Goal: Task Accomplishment & Management: Manage account settings

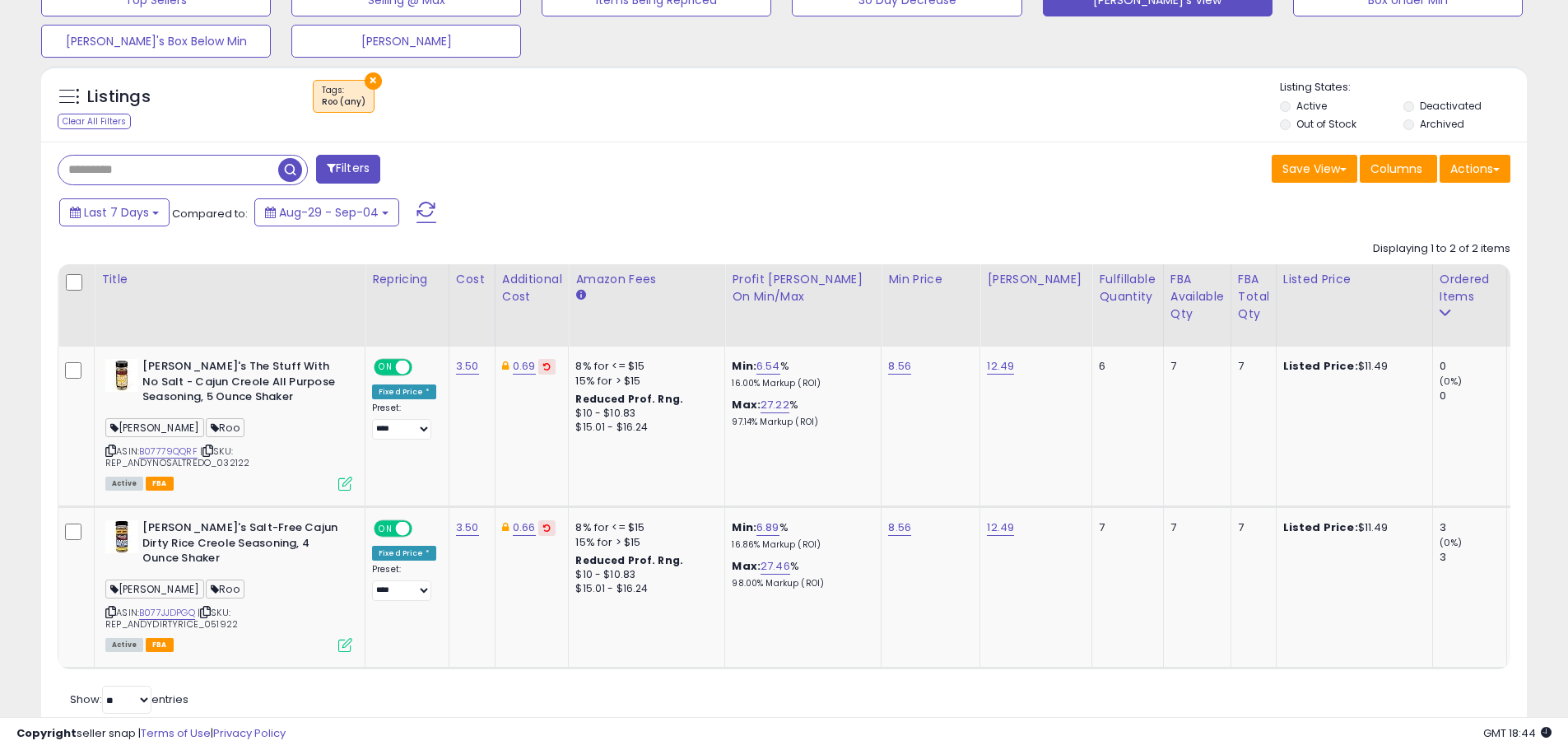
scroll to position [338, 862]
click at [164, 610] on link "B077JJDPGQ" at bounding box center [167, 613] width 56 height 14
click at [371, 80] on button "×" at bounding box center [372, 81] width 17 height 17
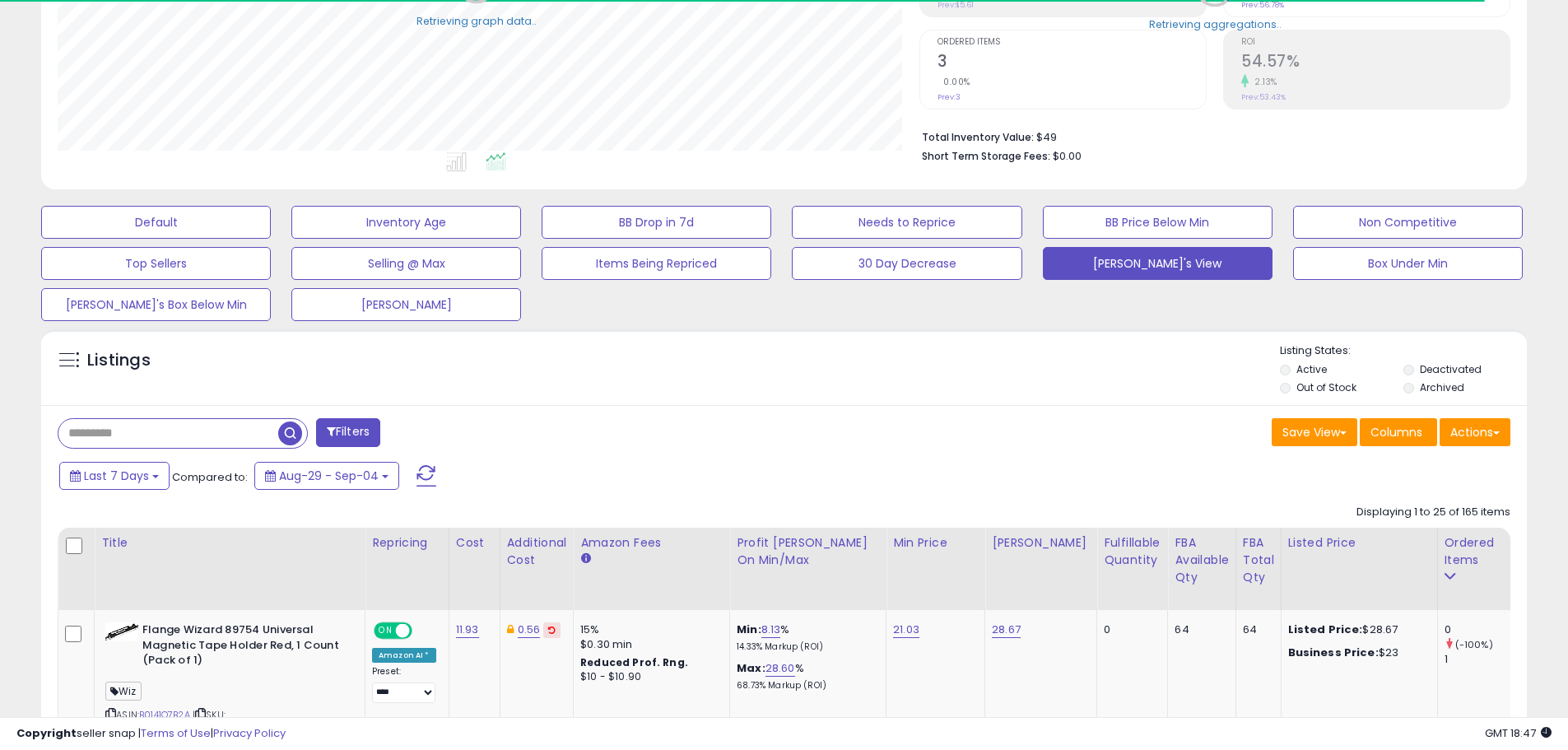
scroll to position [822652, 822372]
click at [148, 431] on input "text" at bounding box center [240, 433] width 363 height 28
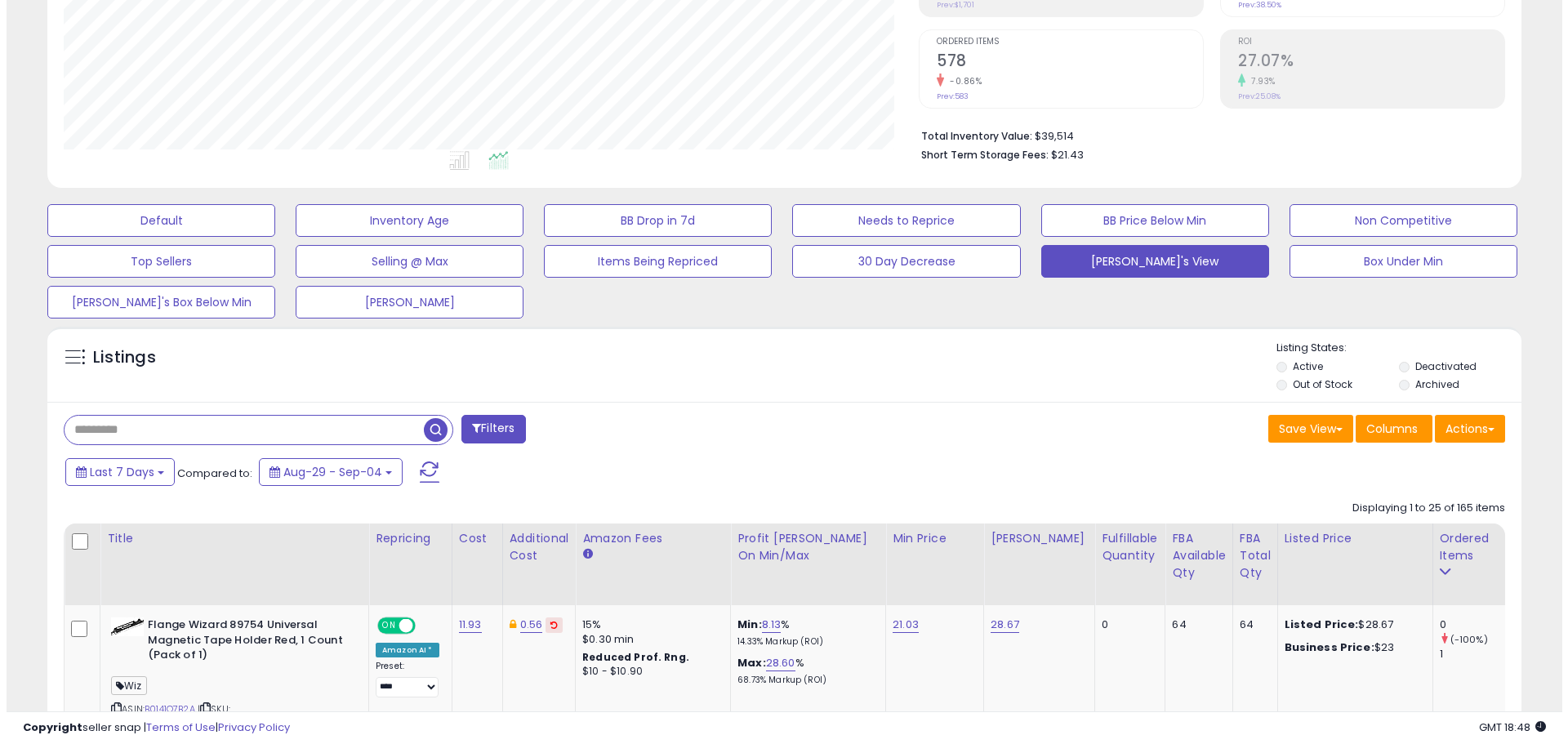
scroll to position [335, 855]
type input "****"
click at [481, 428] on button "Filters" at bounding box center [487, 428] width 63 height 28
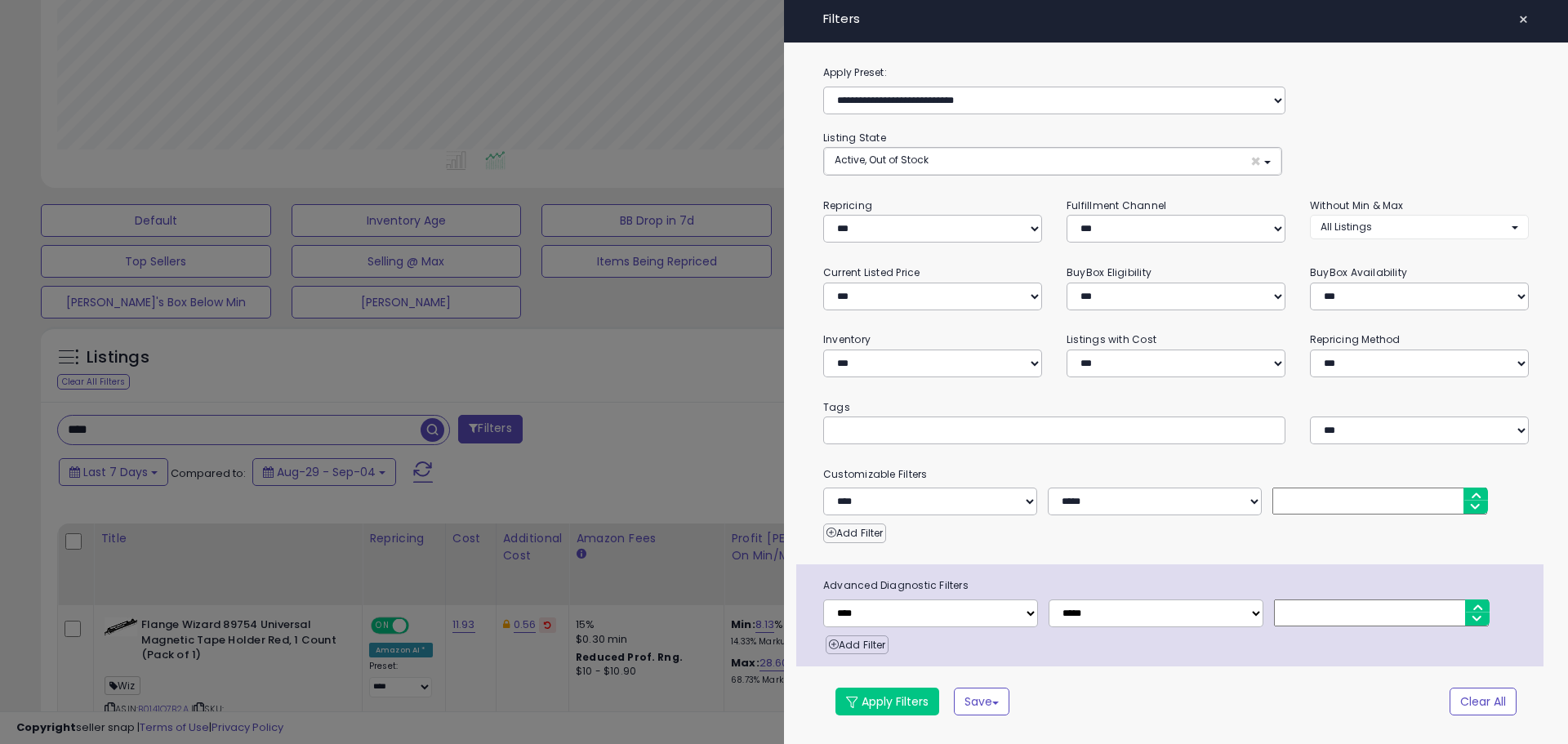
click at [840, 430] on input "text" at bounding box center [957, 429] width 245 height 17
type input "****"
click at [891, 696] on button "Apply Filters" at bounding box center [887, 701] width 104 height 27
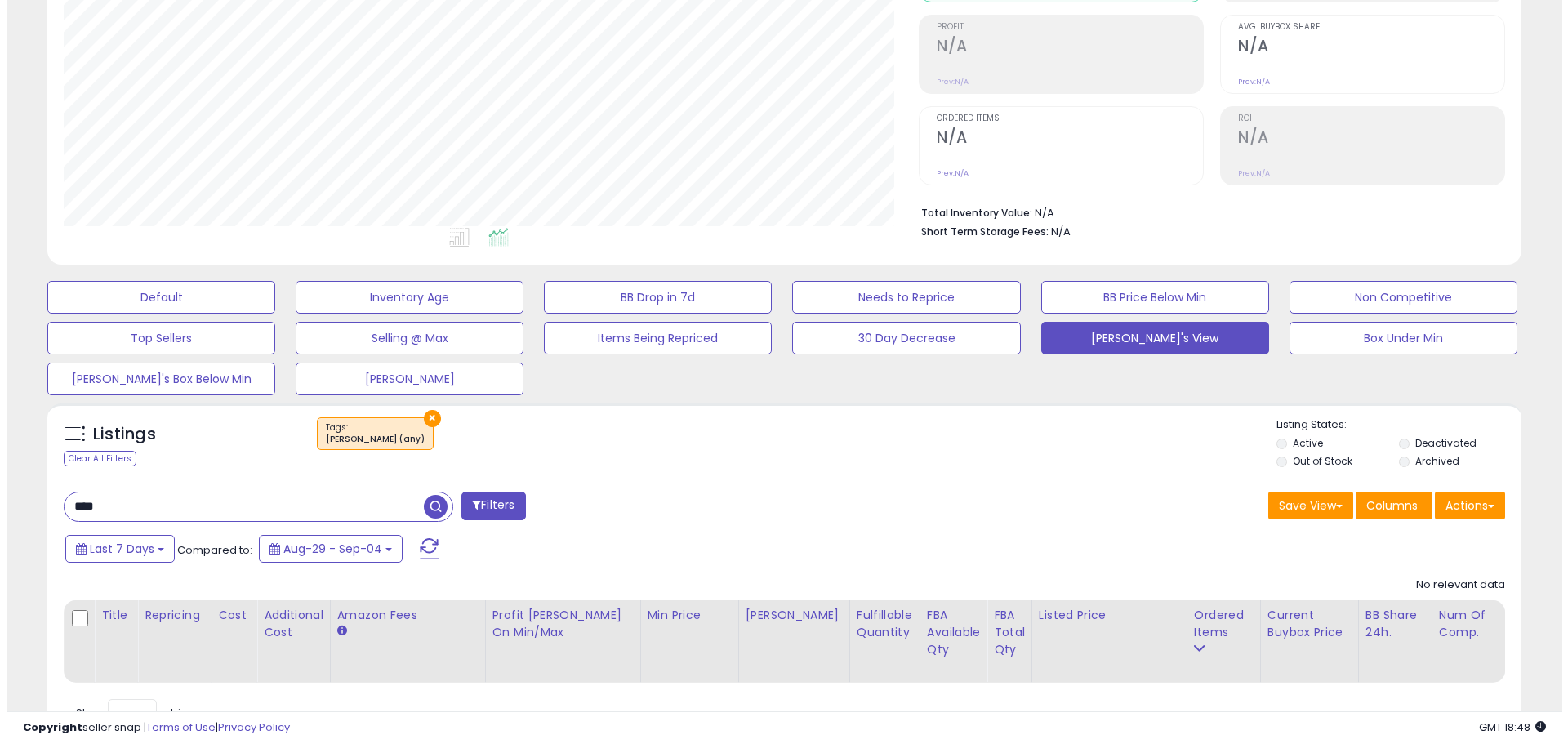
scroll to position [310, 0]
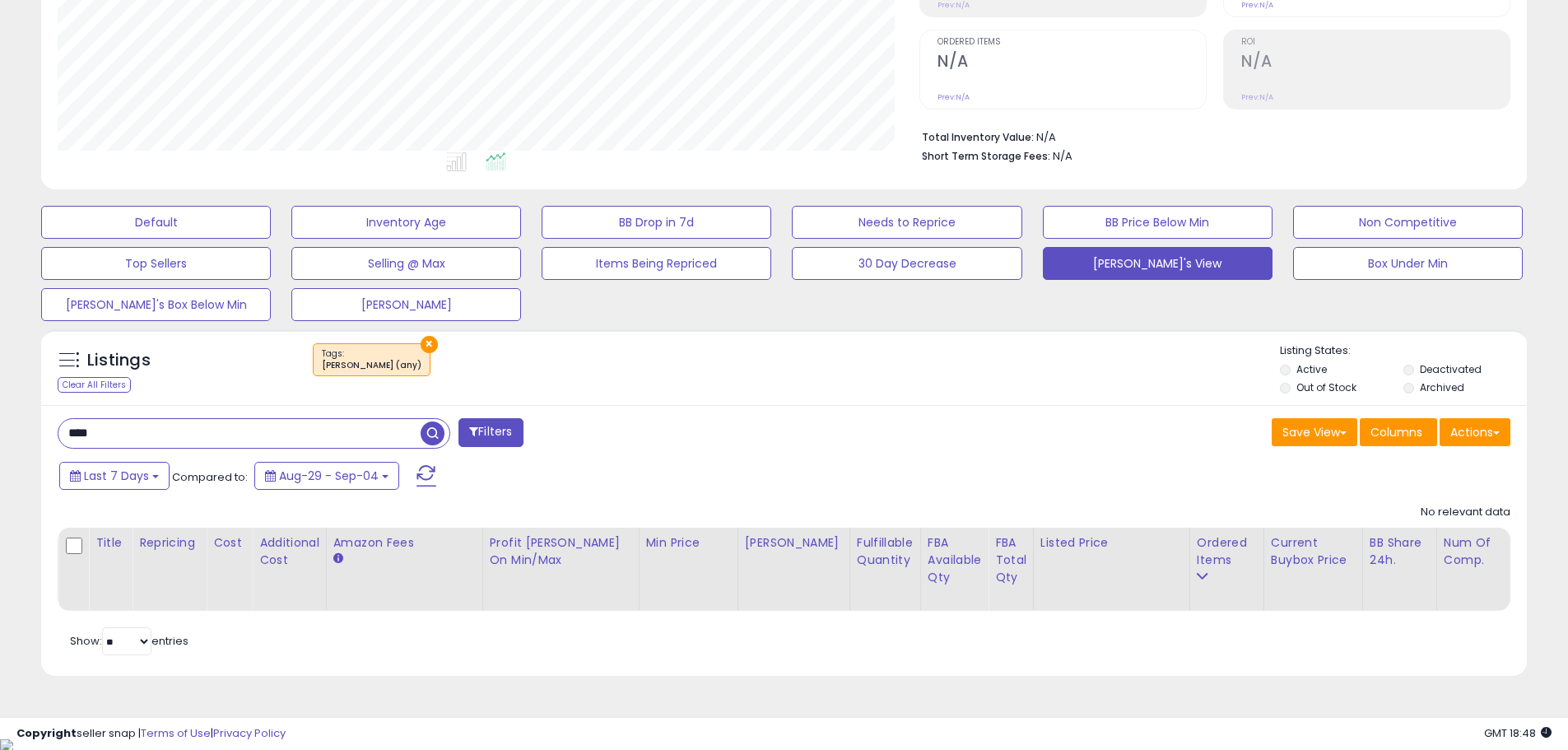
click at [420, 339] on button "×" at bounding box center [428, 344] width 17 height 17
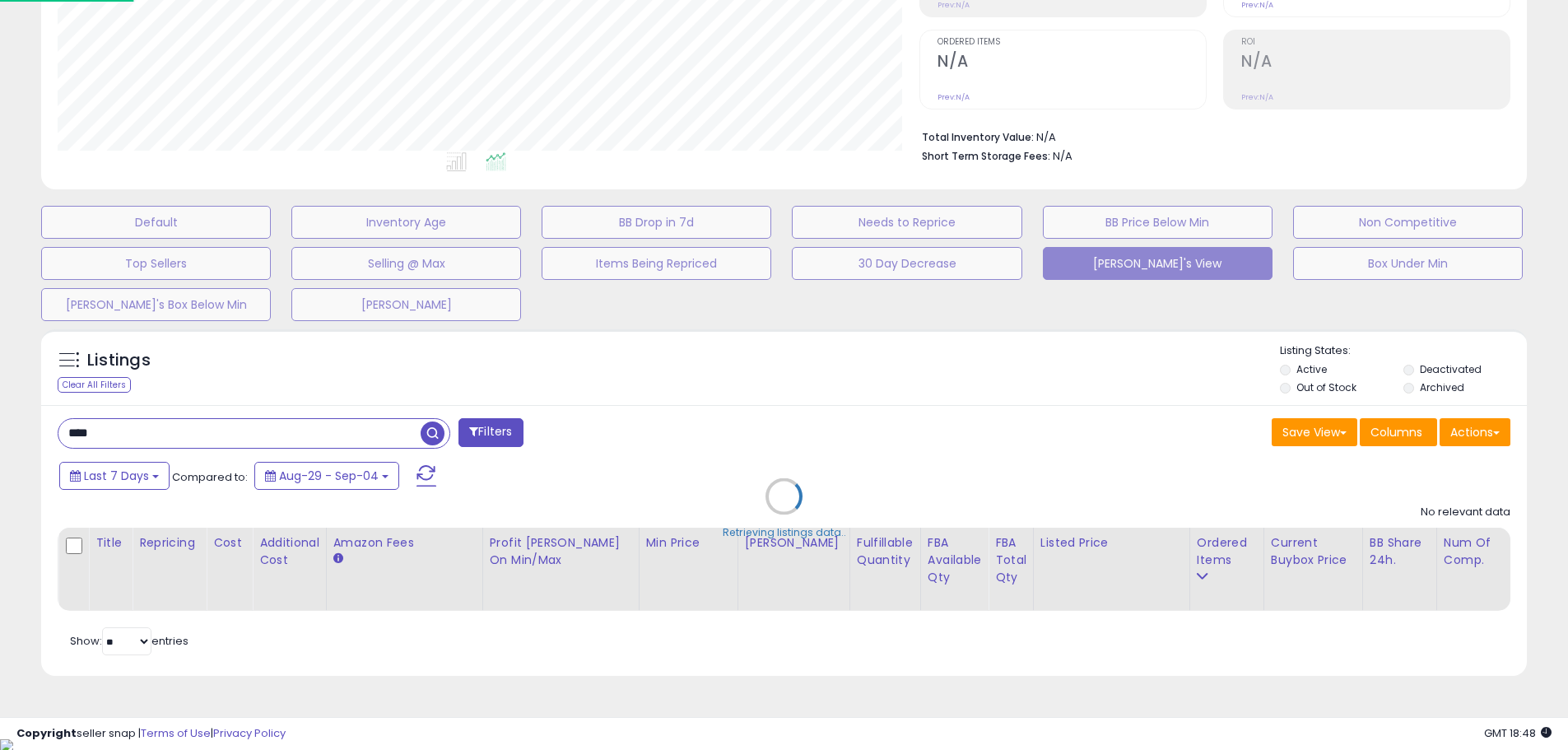
scroll to position [338, 869]
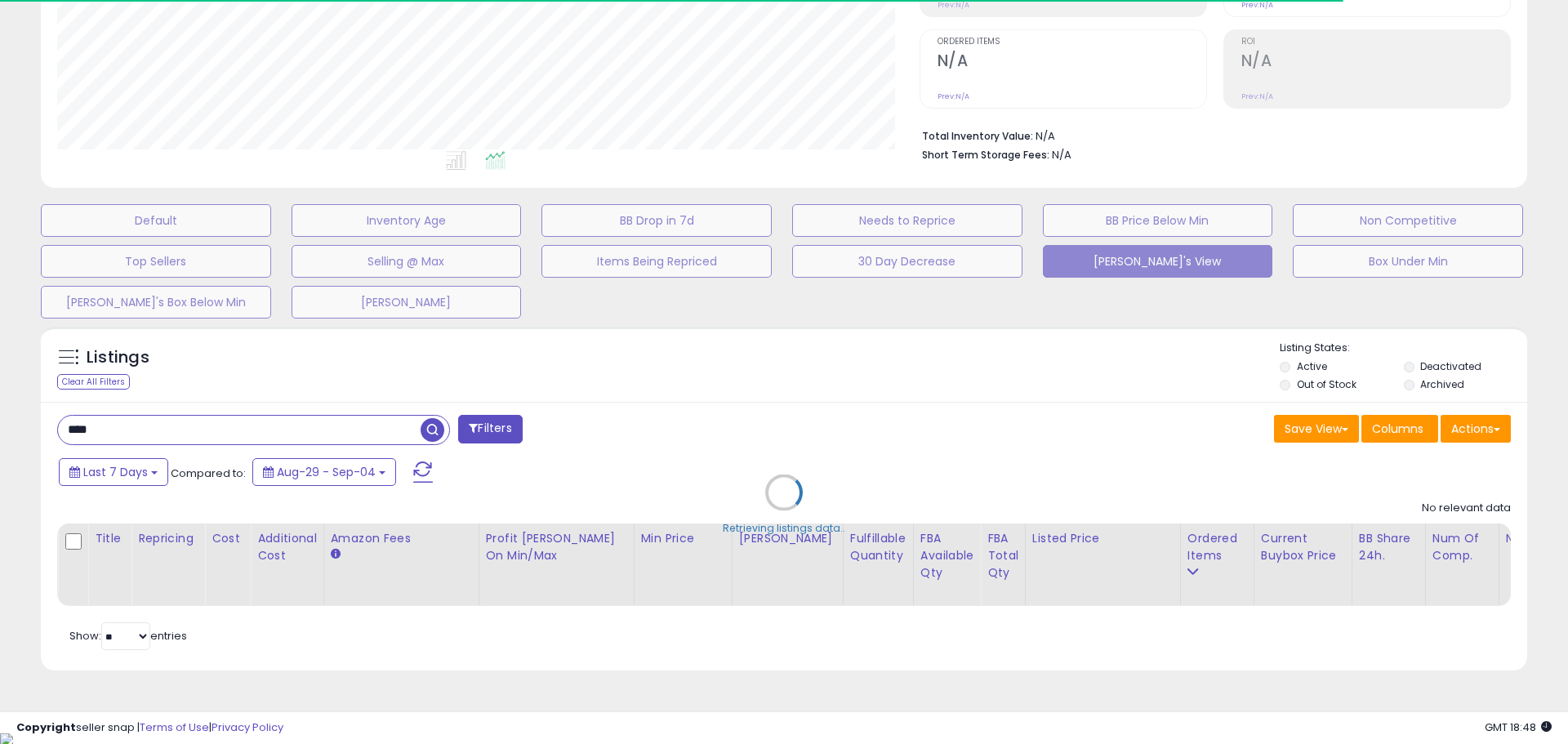
click at [61, 426] on div "Retrieving listings data.." at bounding box center [783, 504] width 1511 height 372
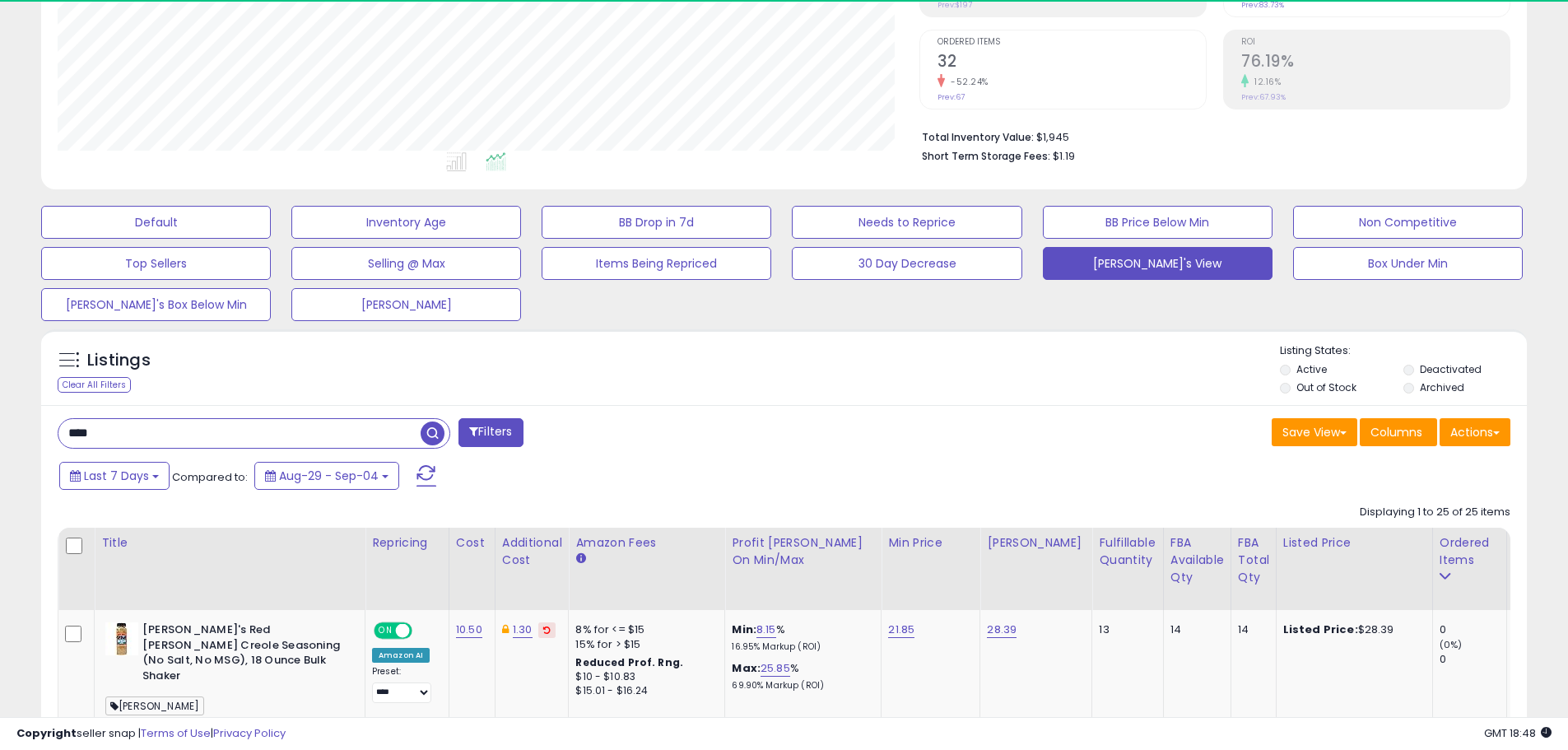
scroll to position [338, 862]
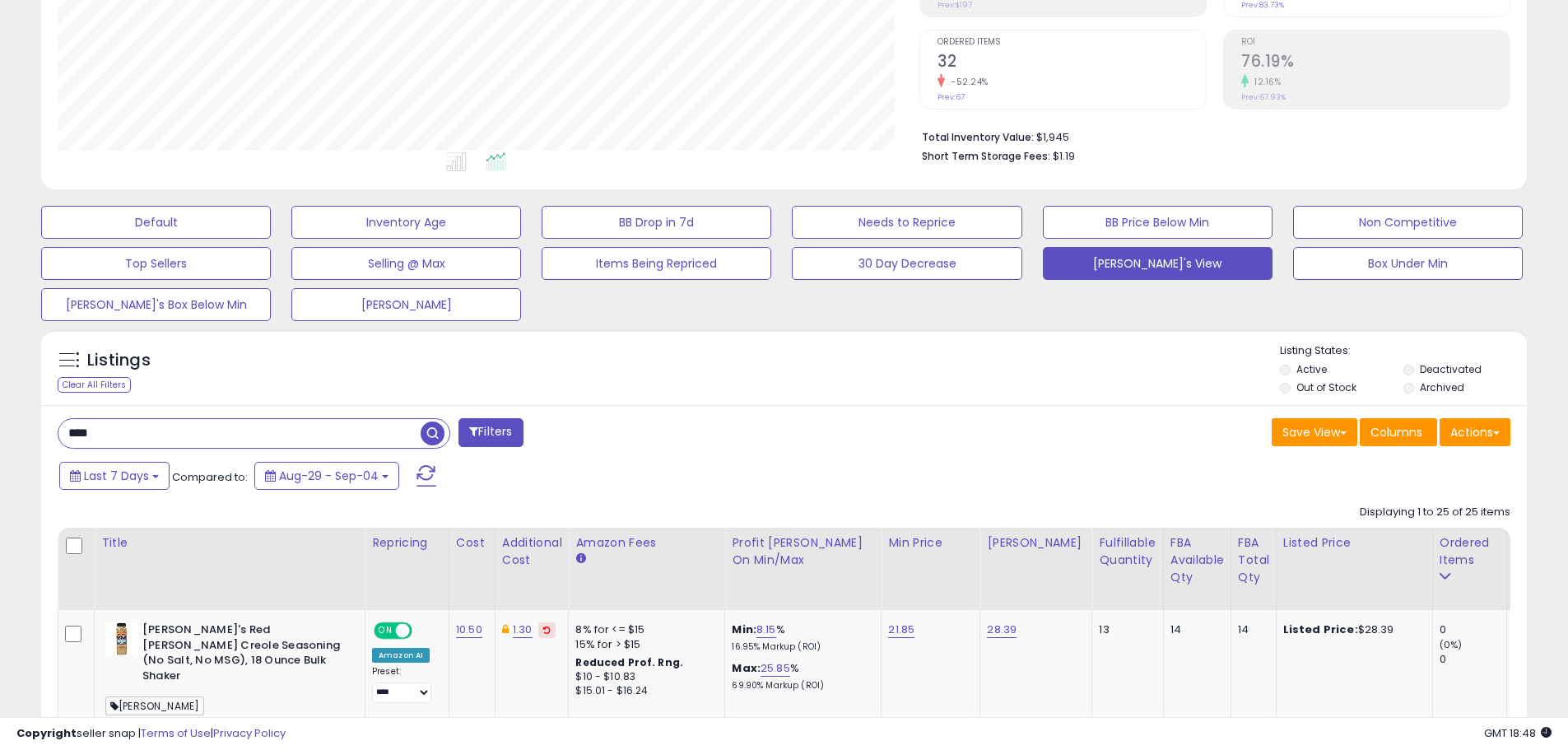
drag, startPoint x: 115, startPoint y: 435, endPoint x: 48, endPoint y: 436, distance: 67.0
click at [46, 435] on div "**** Filters" at bounding box center [415, 434] width 740 height 33
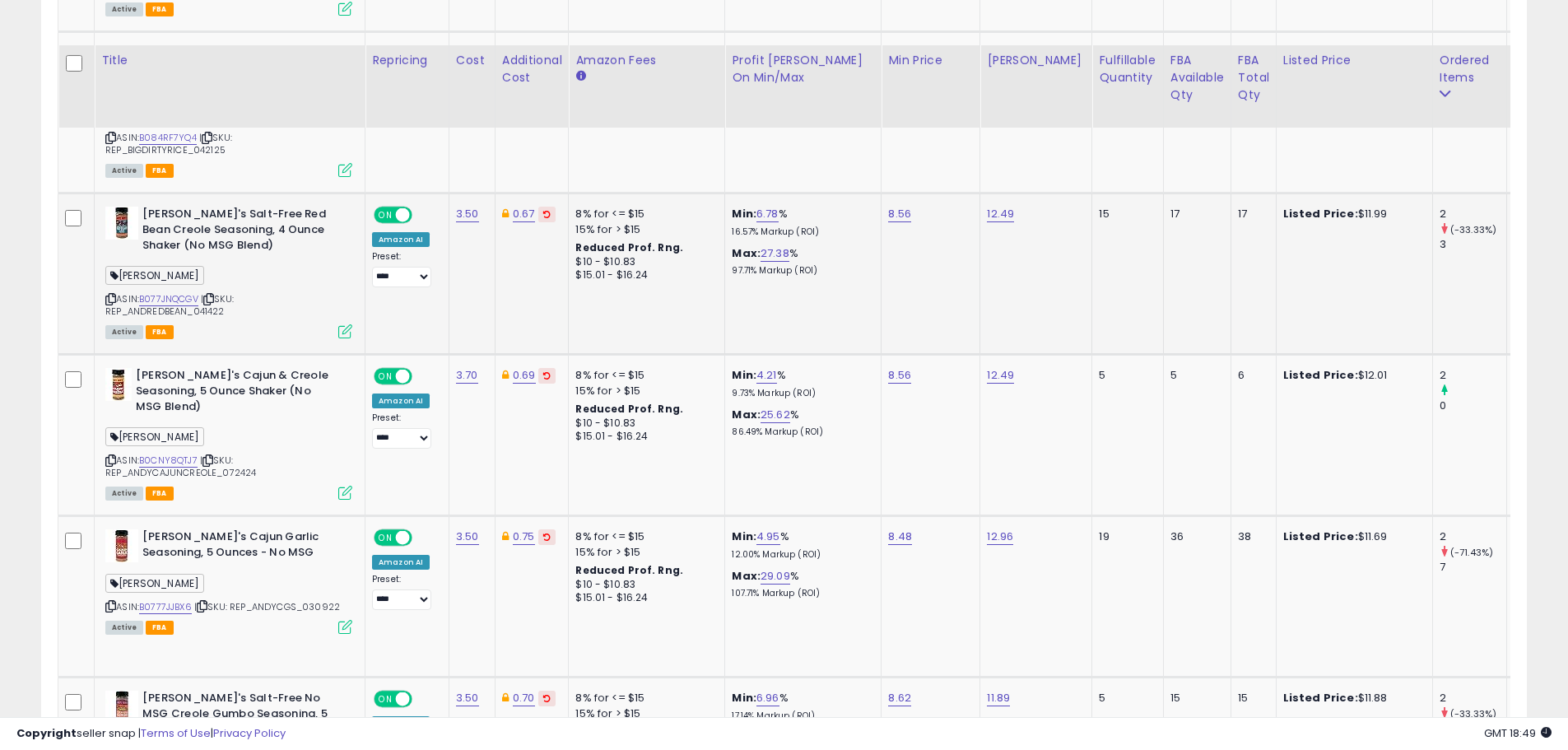
scroll to position [3440, 0]
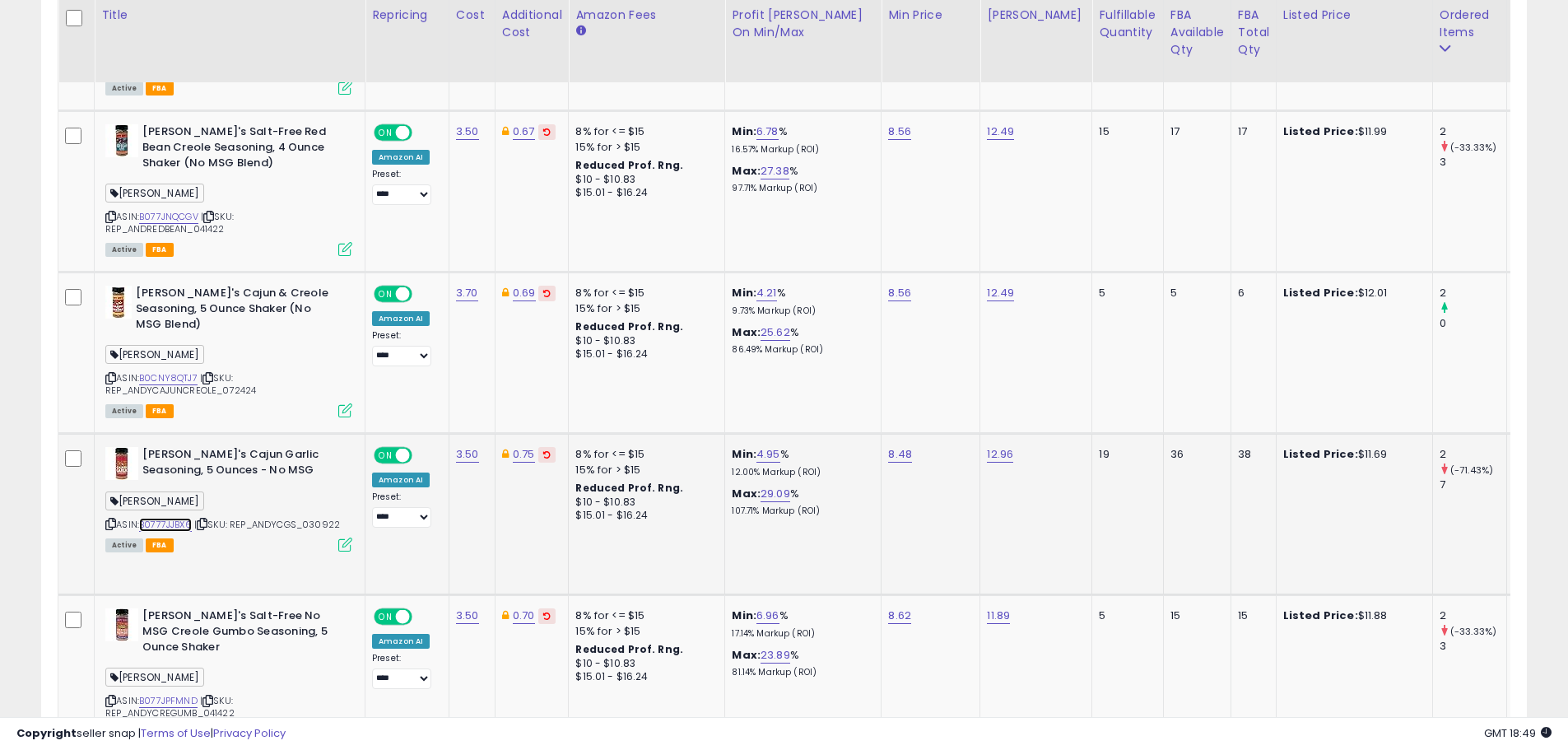
click at [174, 518] on link "B0777JJBX6" at bounding box center [165, 525] width 52 height 14
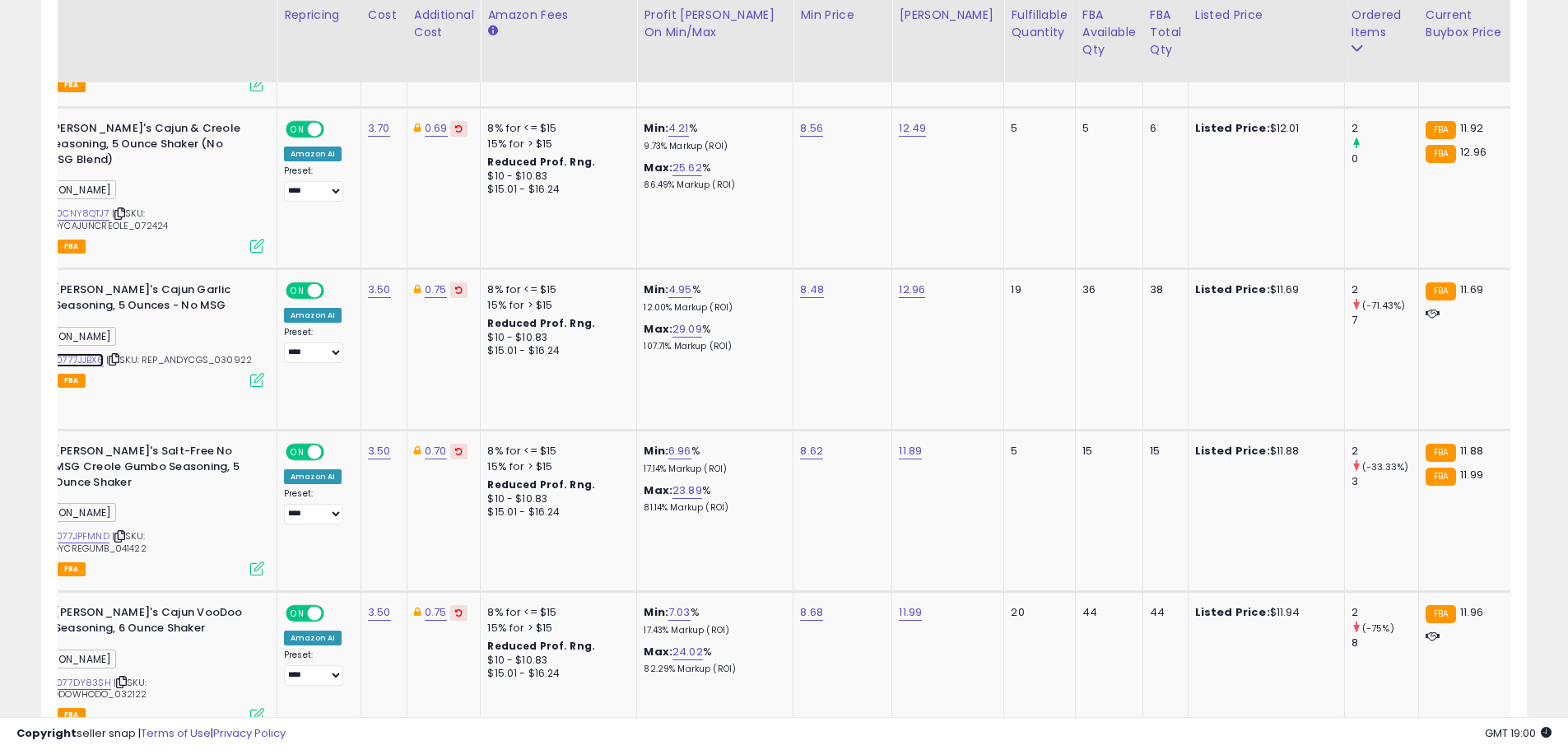
scroll to position [0, 0]
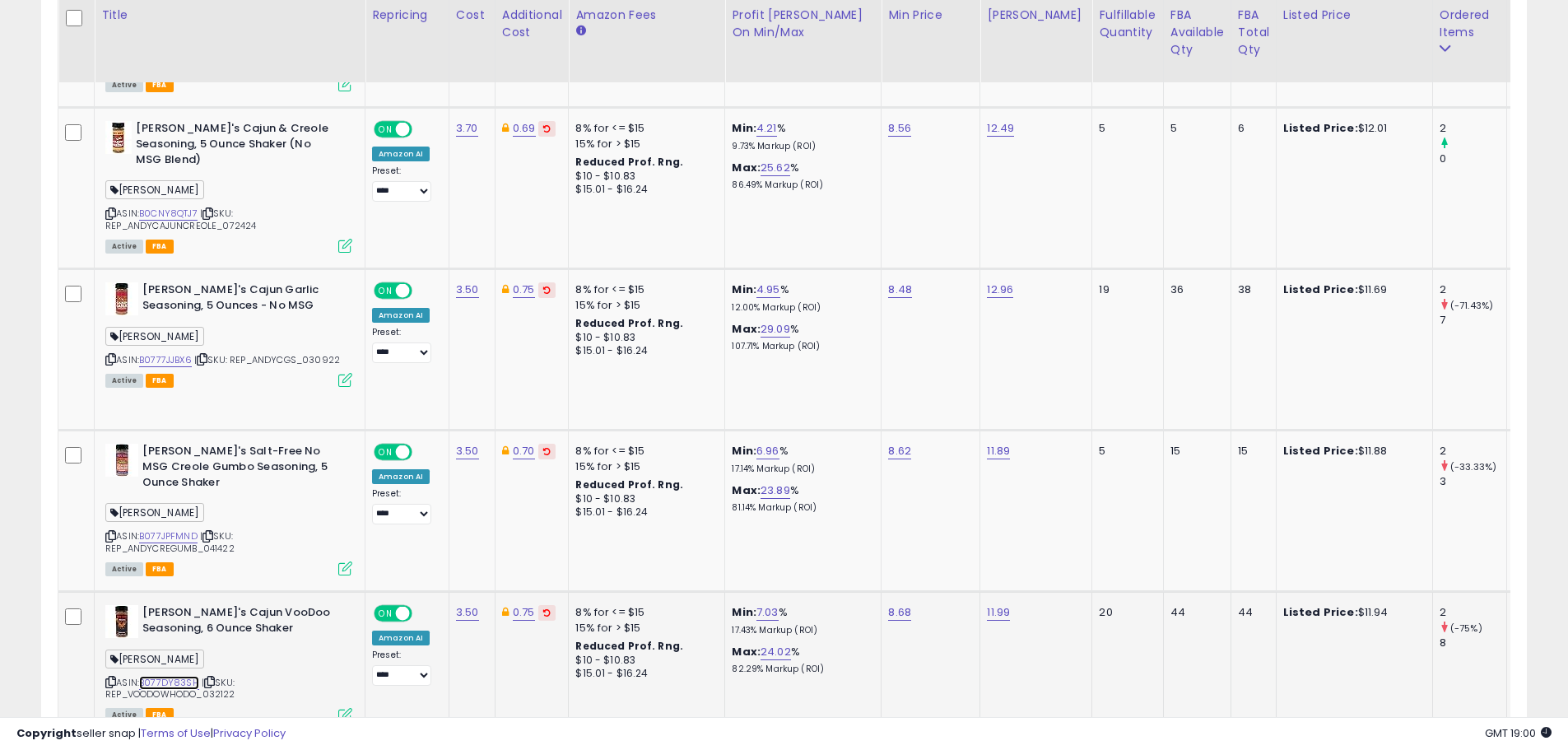
click at [156, 675] on link "B077DY83SH" at bounding box center [170, 682] width 60 height 14
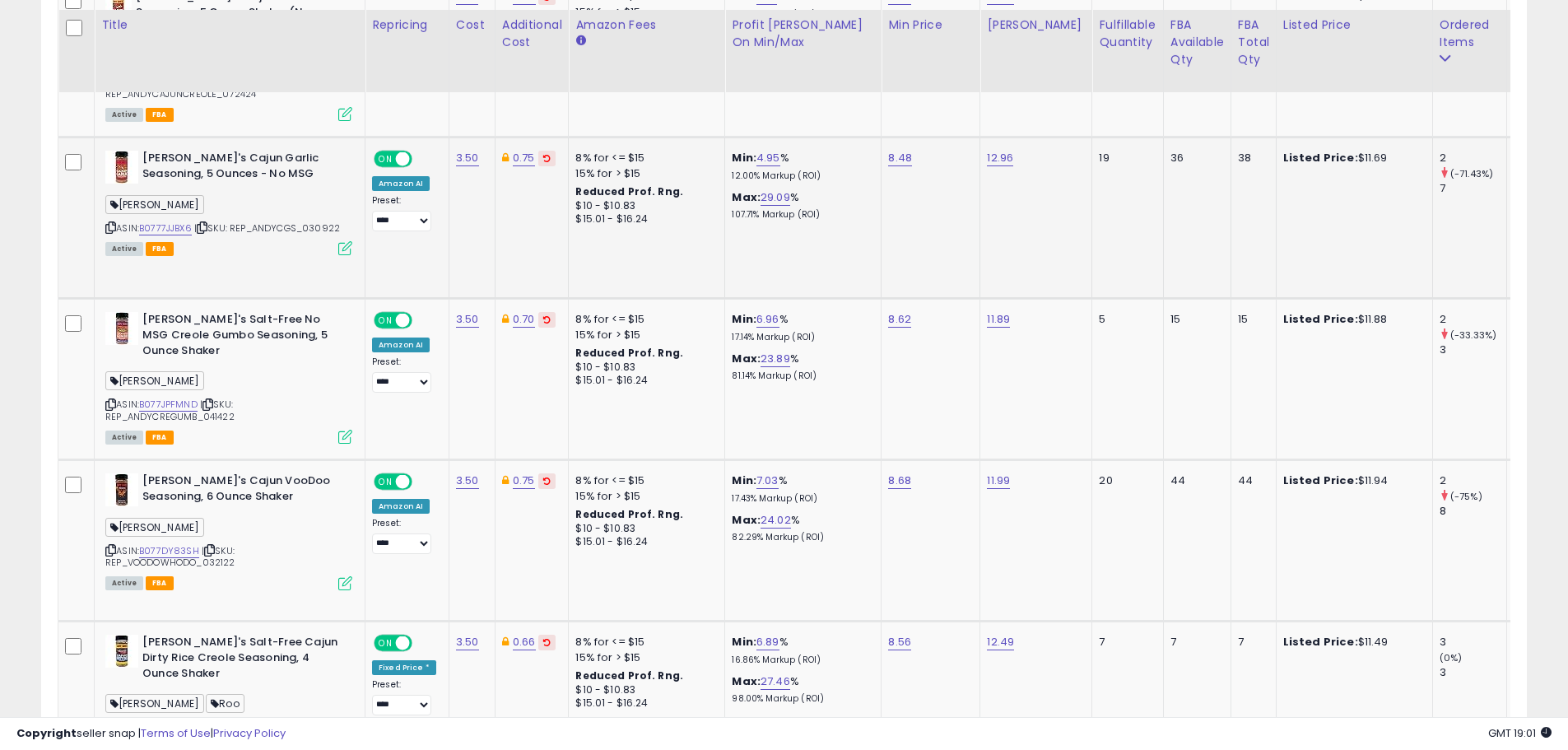
scroll to position [3770, 0]
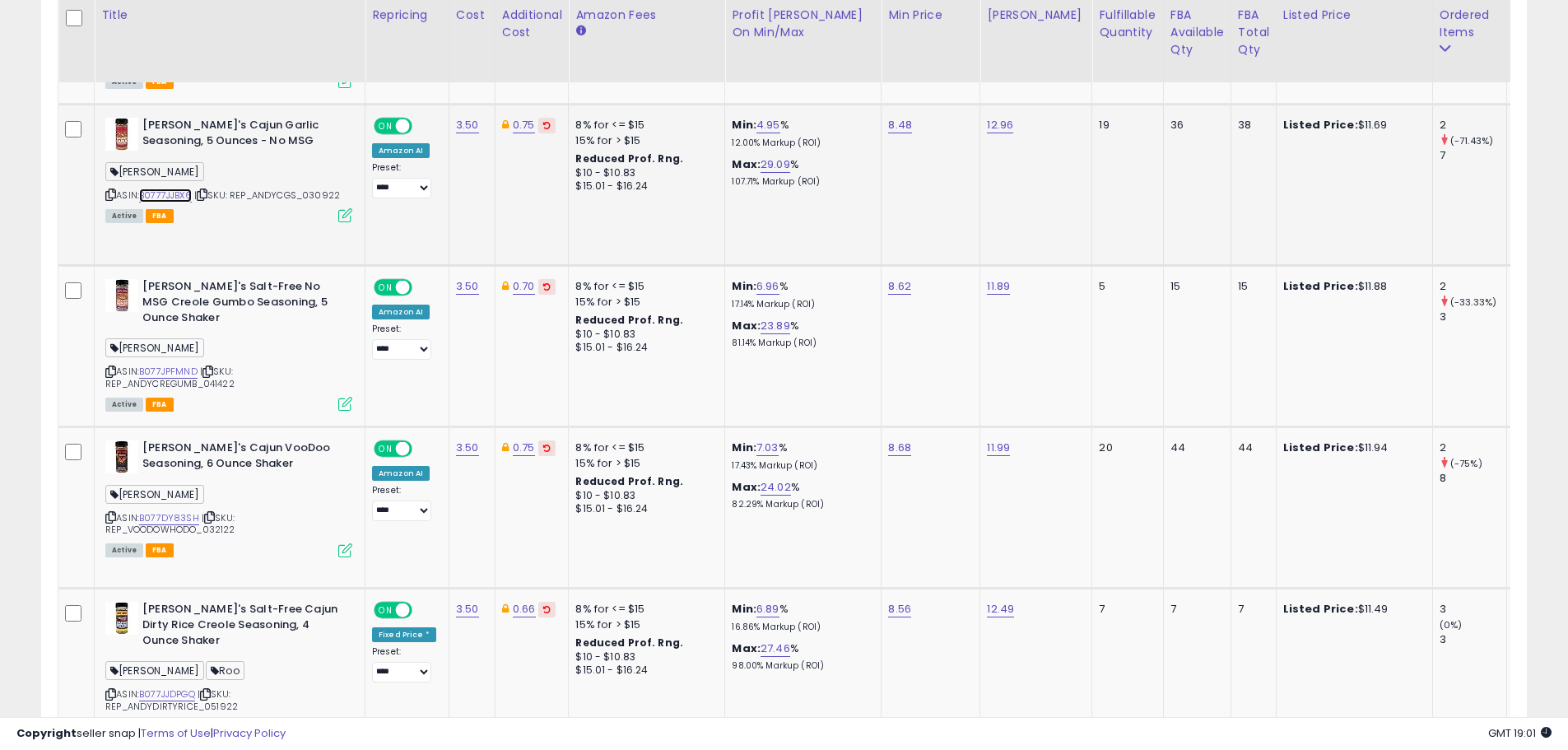
click at [164, 188] on link "B0777JJBX6" at bounding box center [165, 195] width 52 height 14
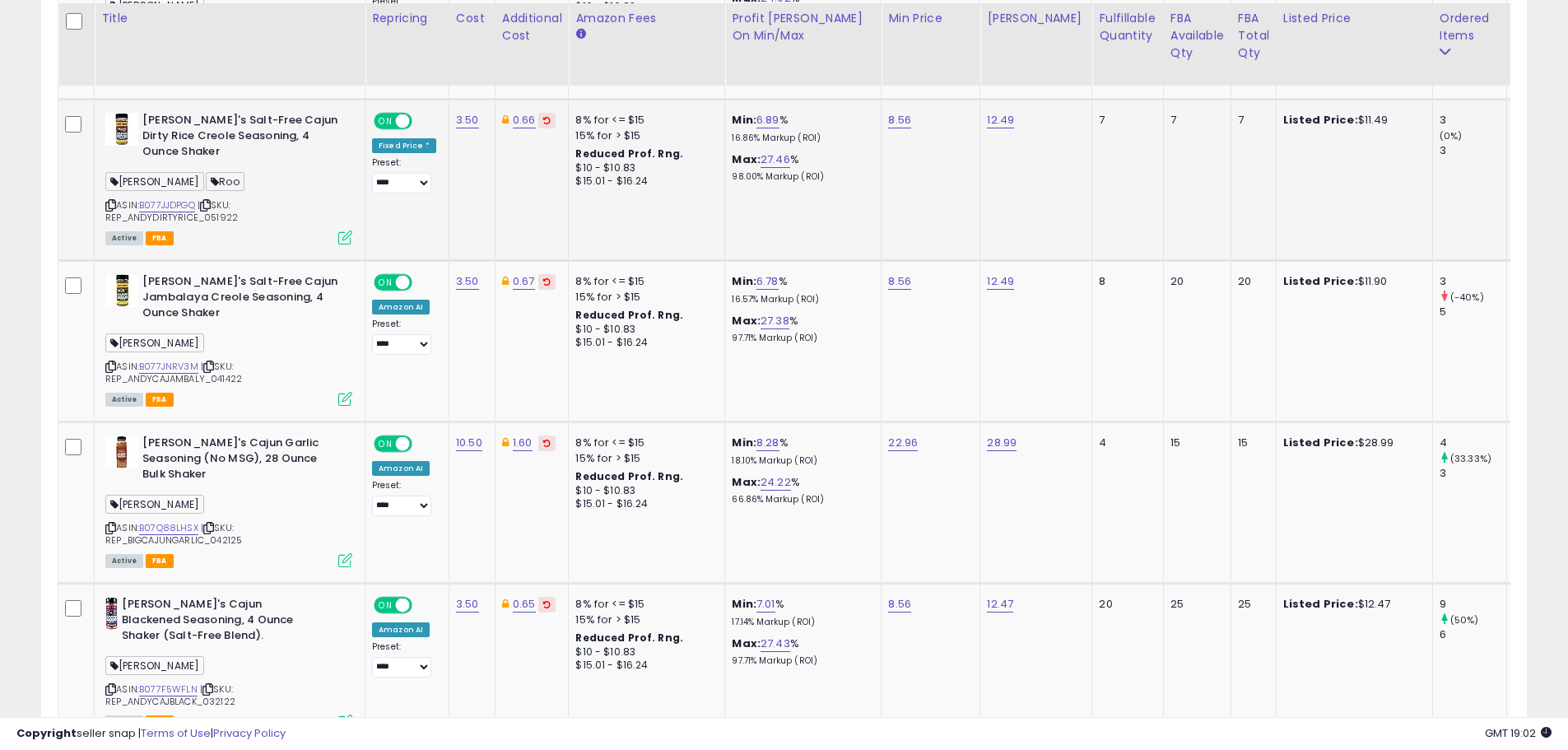
scroll to position [4263, 0]
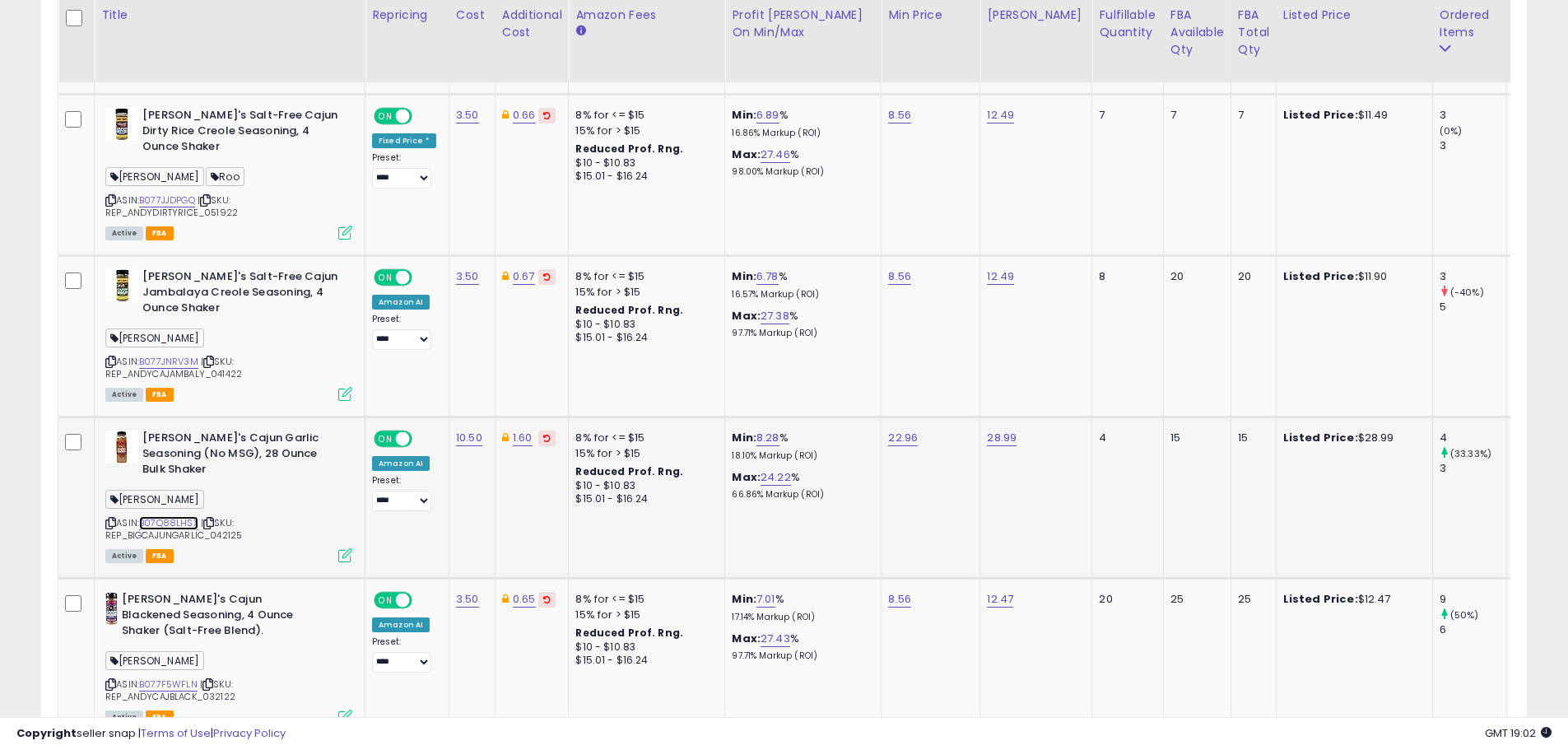
click at [172, 516] on link "B07Q88LHSX" at bounding box center [169, 523] width 60 height 14
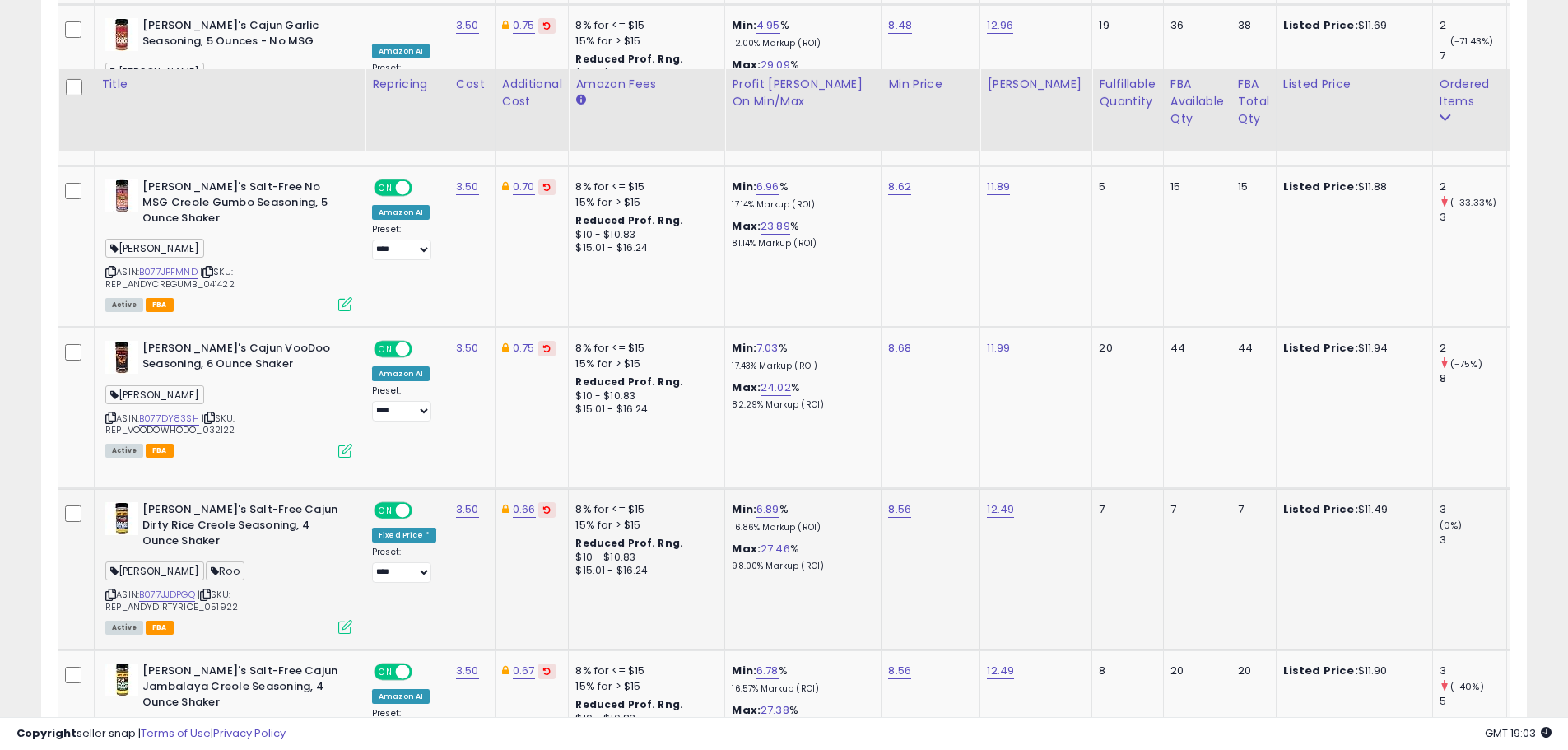
scroll to position [3809, 0]
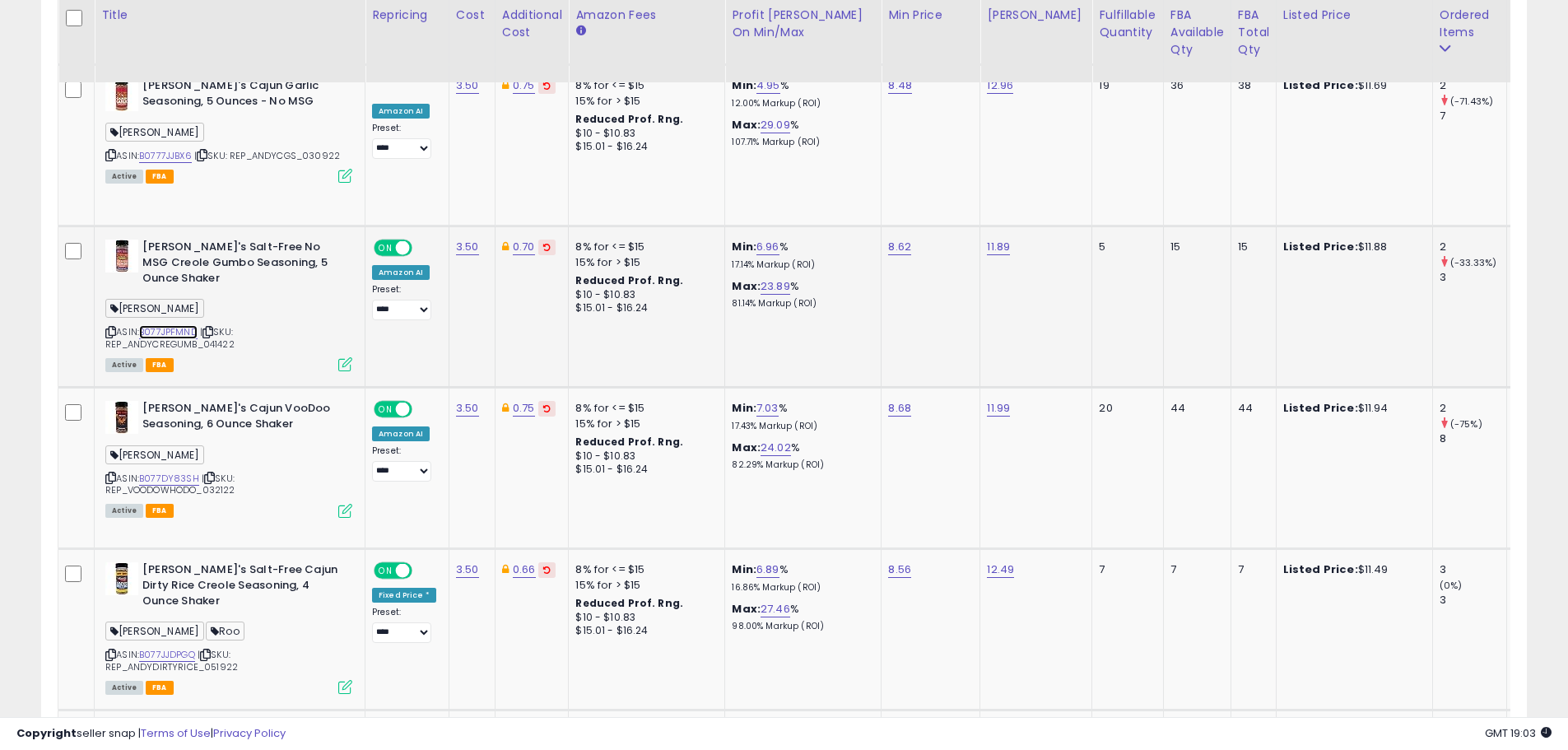
click at [163, 325] on link "B077JPFMND" at bounding box center [169, 332] width 59 height 14
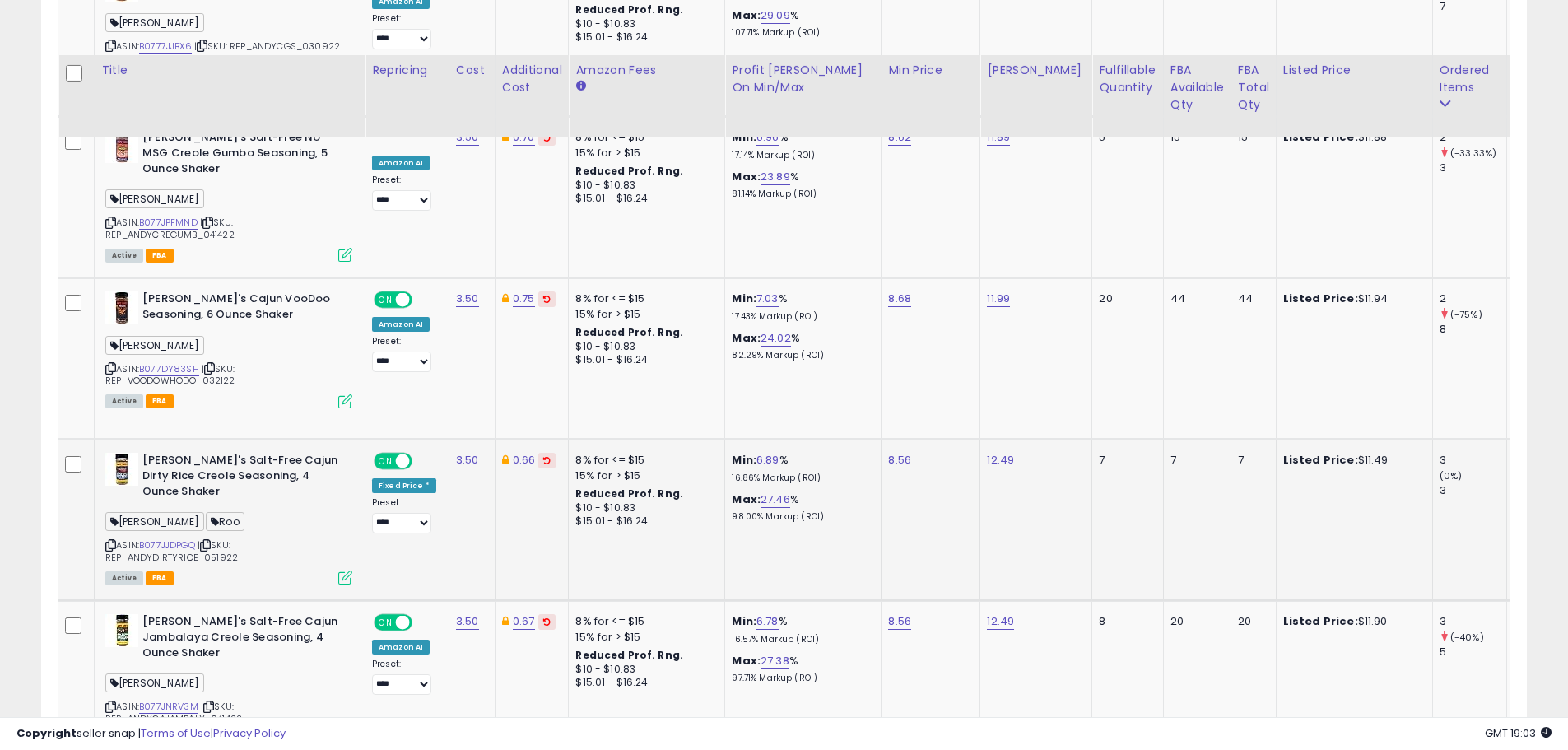
scroll to position [3973, 0]
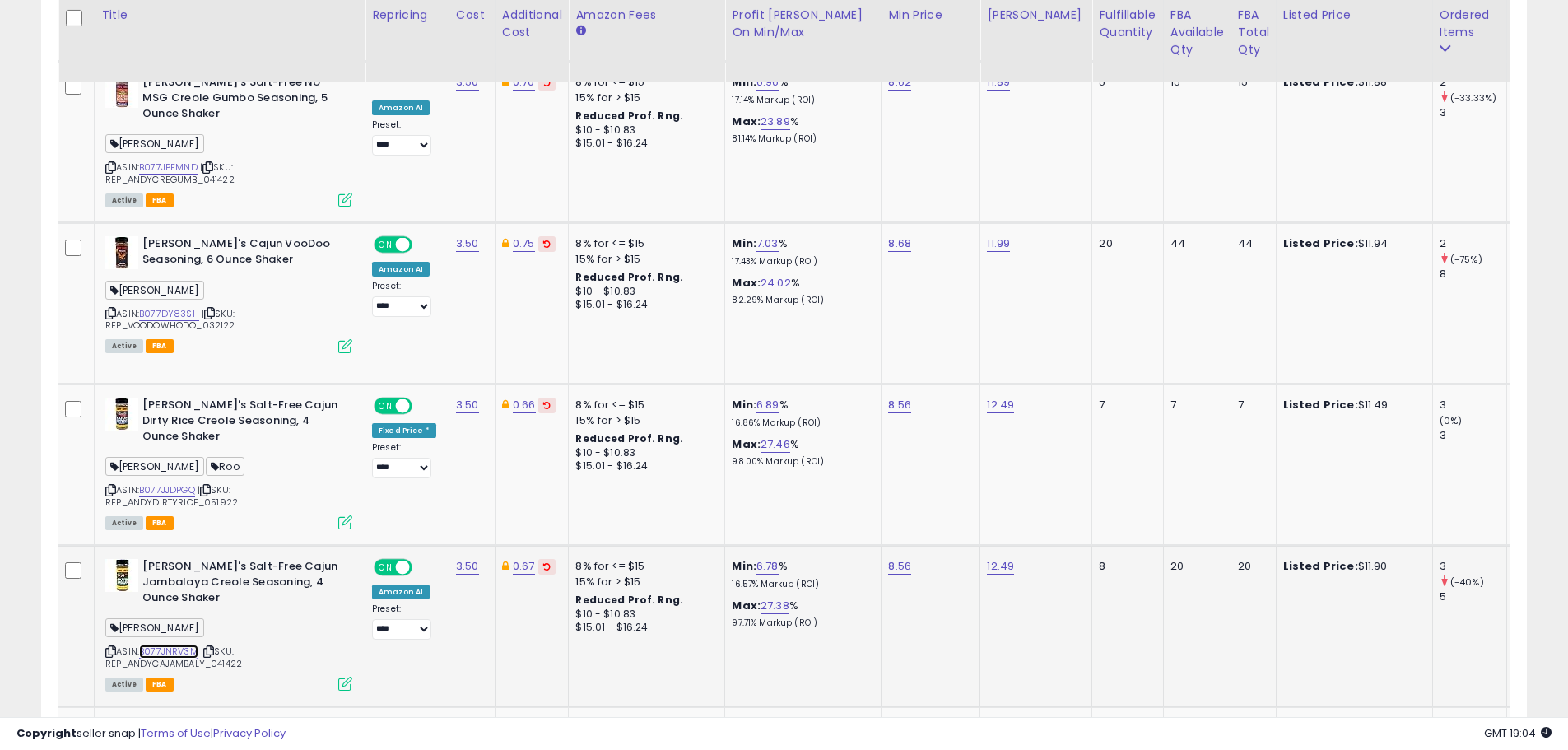
click at [162, 644] on link "B077JNRV3M" at bounding box center [169, 651] width 60 height 14
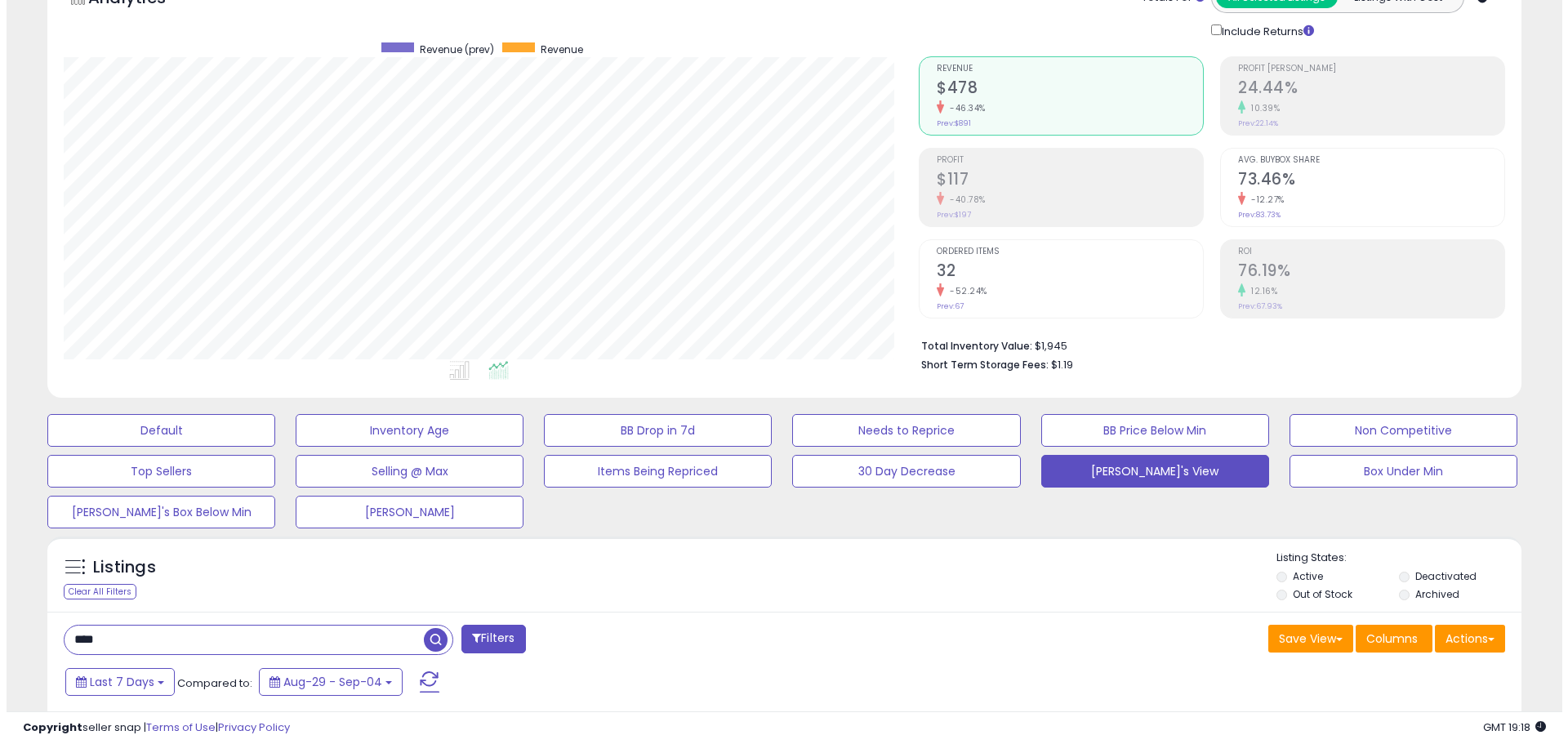
scroll to position [245, 0]
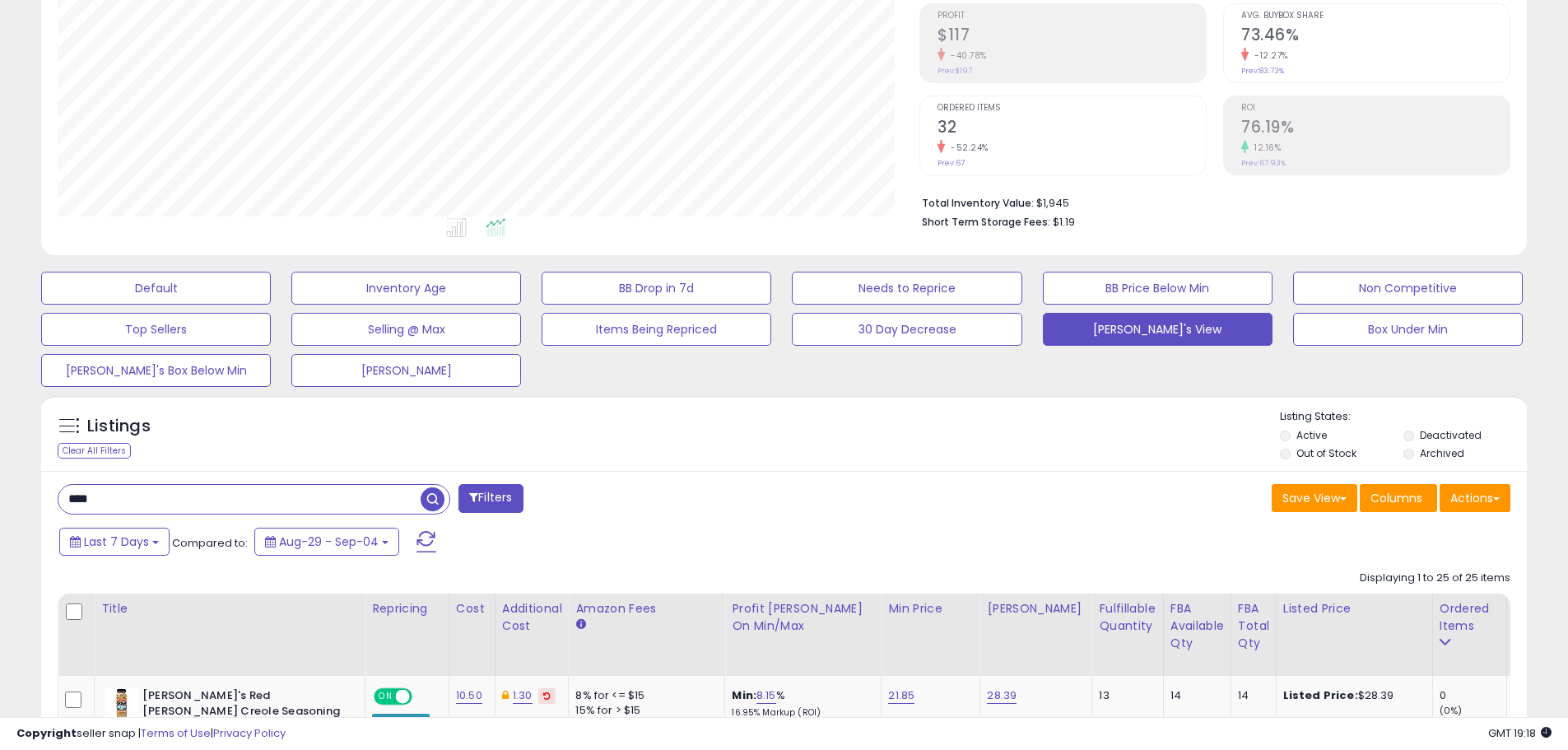
drag, startPoint x: 142, startPoint y: 496, endPoint x: 49, endPoint y: 491, distance: 93.1
click at [55, 494] on div "**** Filters" at bounding box center [415, 500] width 740 height 33
drag, startPoint x: 432, startPoint y: 490, endPoint x: 426, endPoint y: 510, distance: 20.9
click at [432, 490] on span "button" at bounding box center [432, 499] width 24 height 24
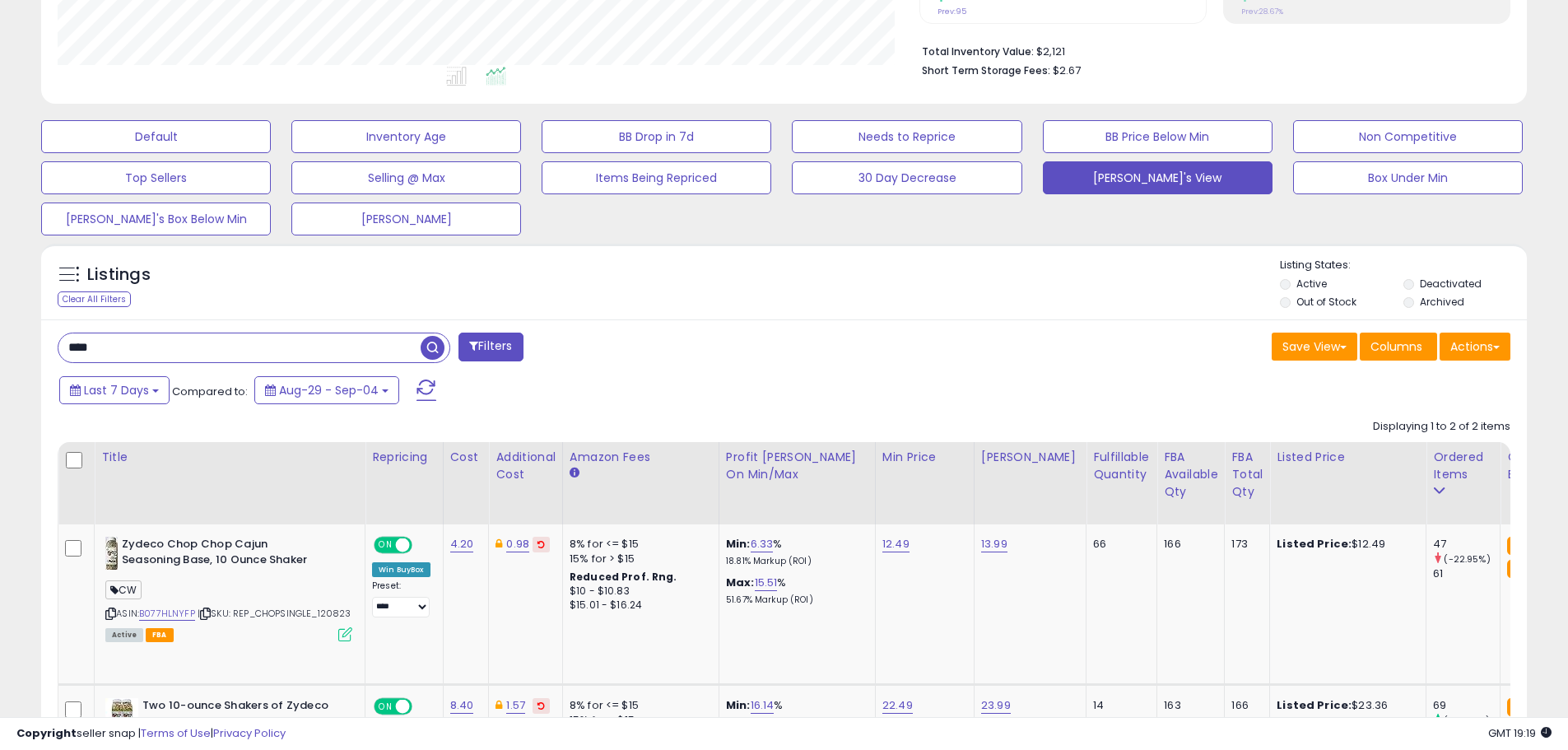
scroll to position [494, 0]
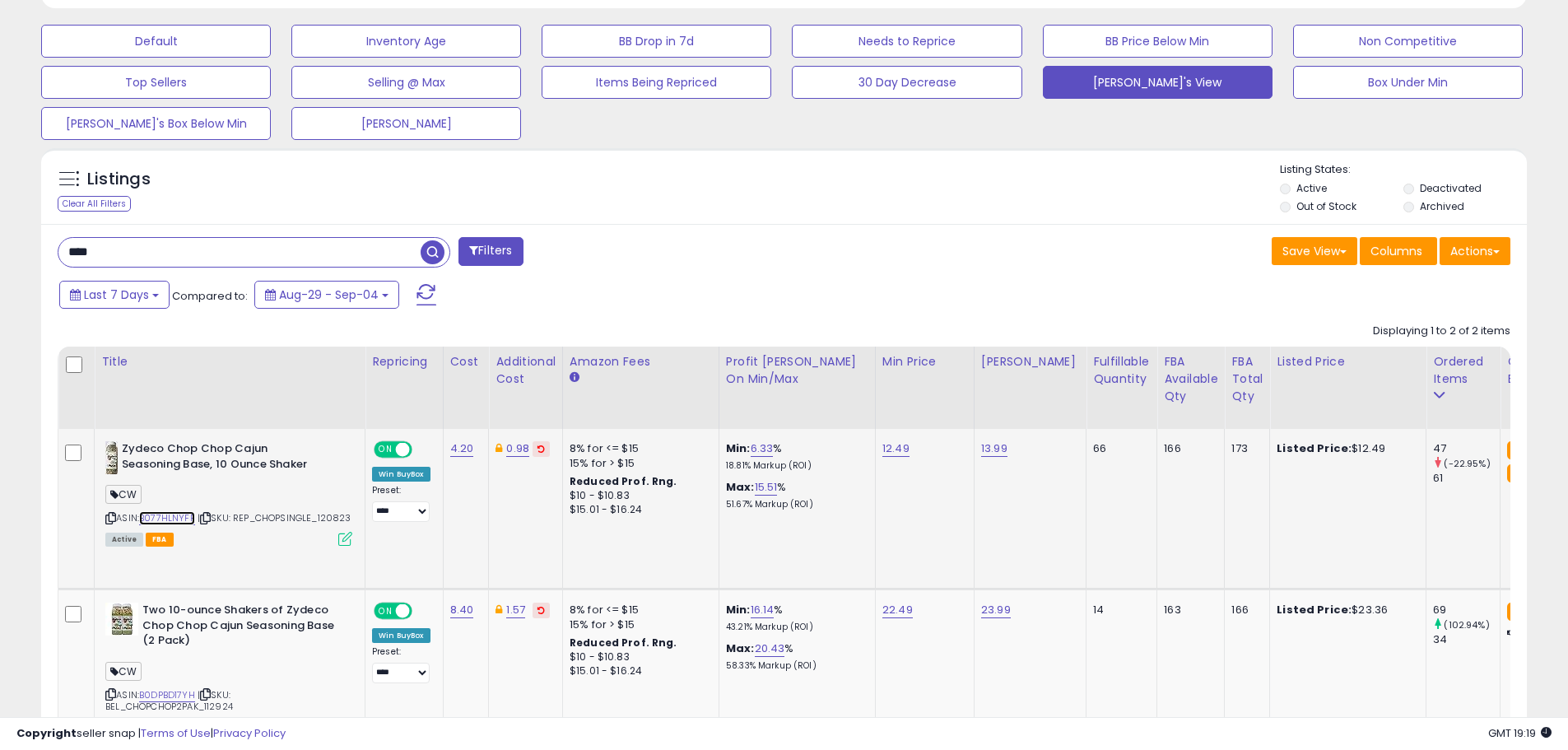
click at [166, 520] on link "B077HLNYFP" at bounding box center [167, 518] width 56 height 14
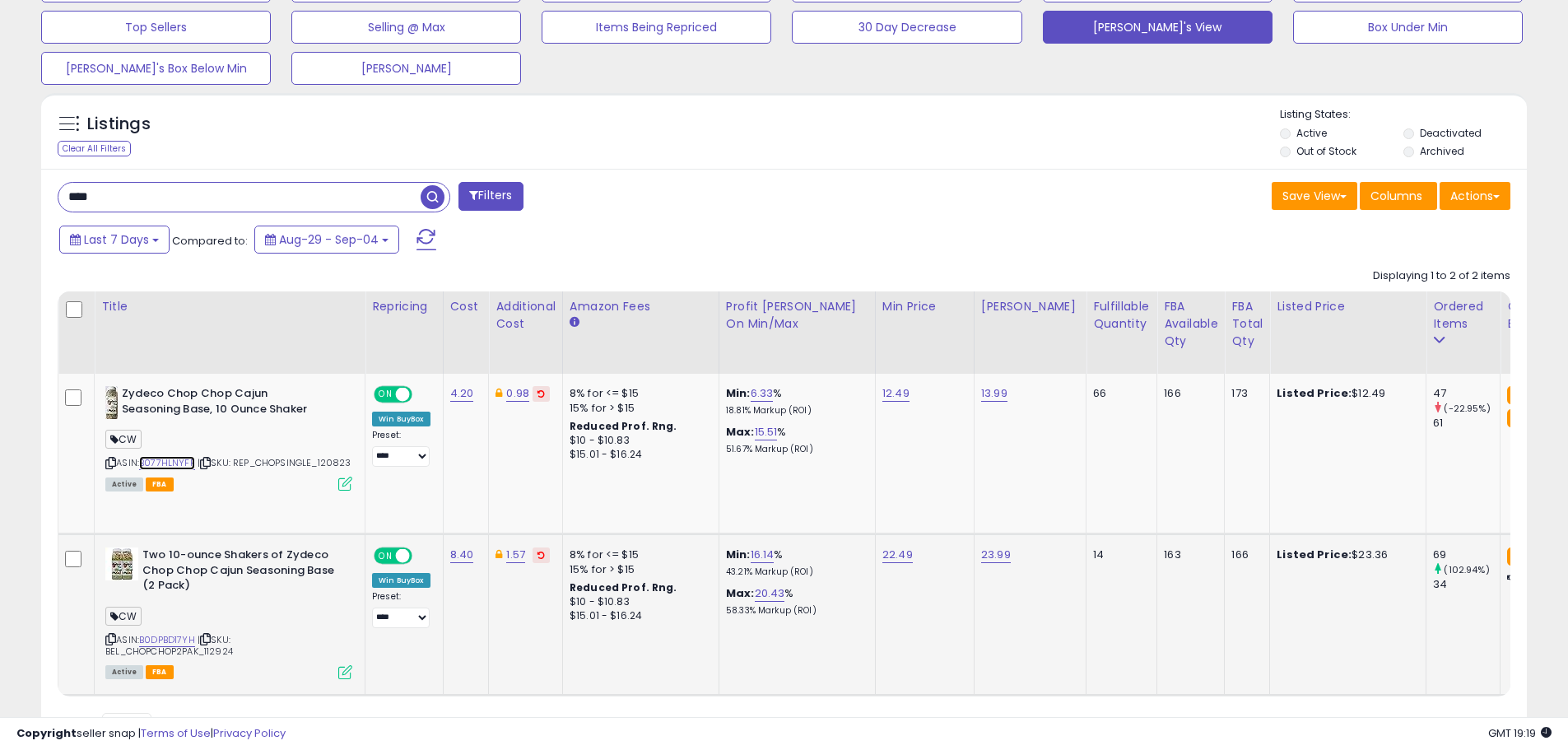
scroll to position [576, 0]
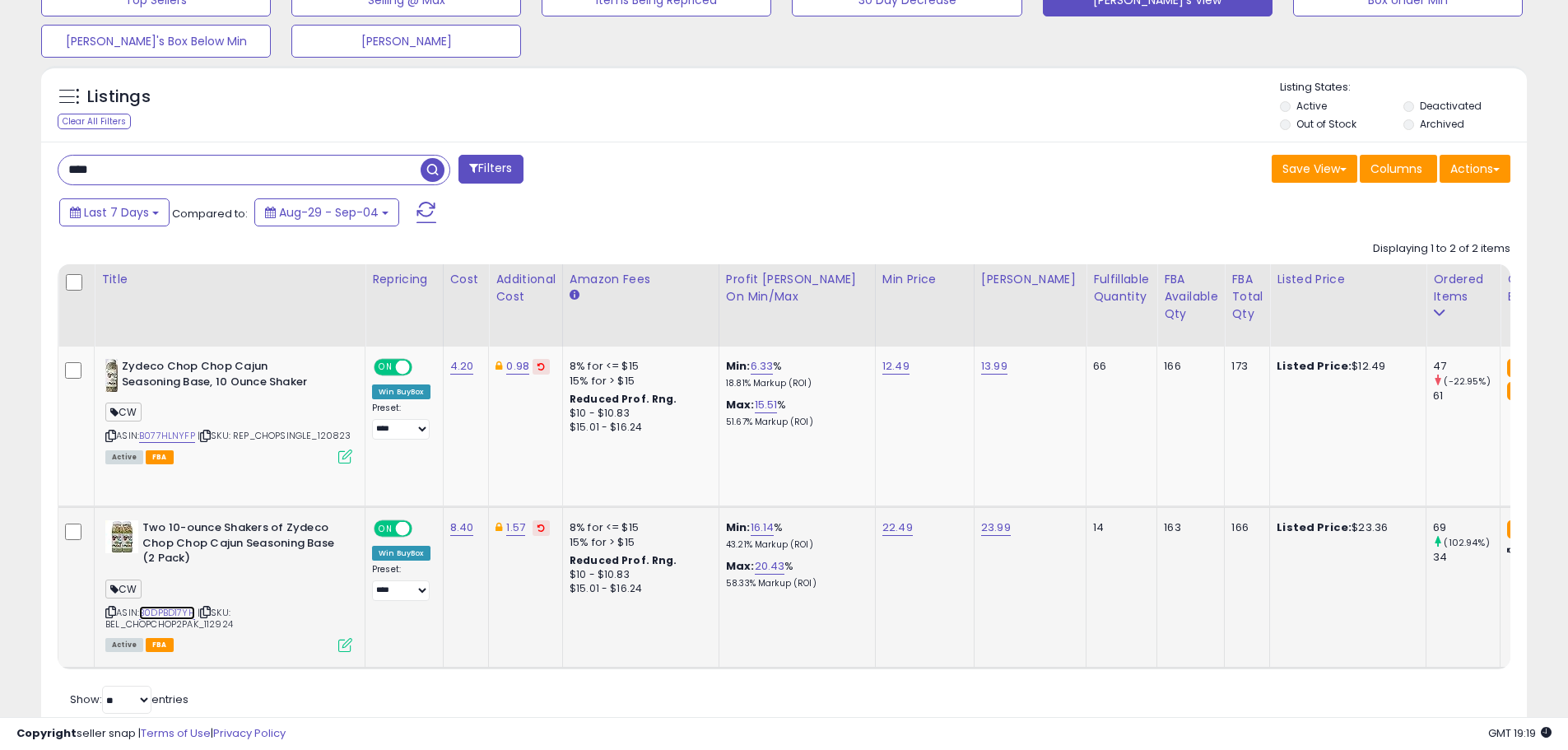
click at [178, 609] on link "B0DPBD17YH" at bounding box center [167, 613] width 56 height 14
drag, startPoint x: 132, startPoint y: 166, endPoint x: 42, endPoint y: 167, distance: 90.0
click at [53, 167] on div "**** Filters" at bounding box center [415, 171] width 740 height 33
type input "****"
click at [433, 164] on span "button" at bounding box center [432, 170] width 24 height 24
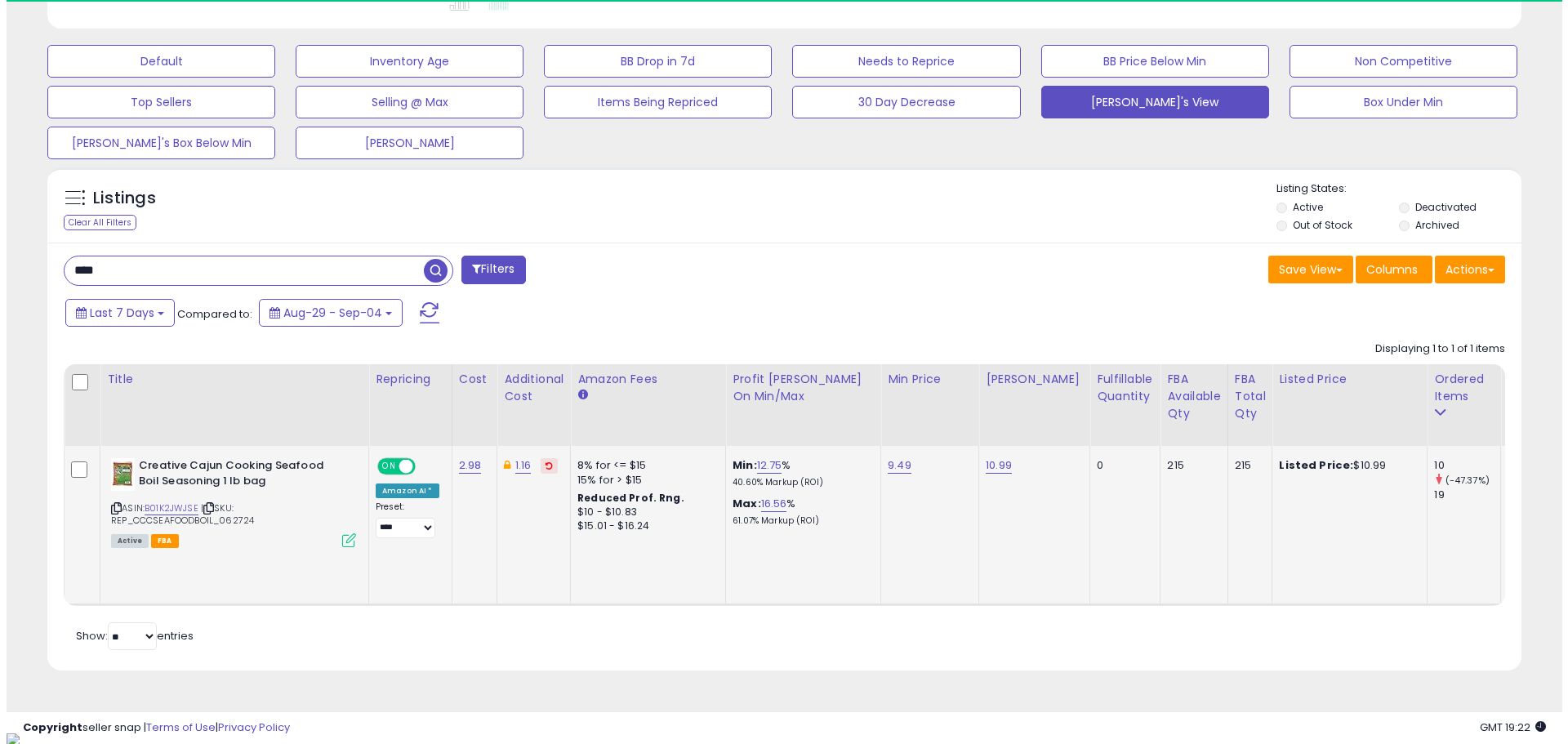
scroll to position [335, 855]
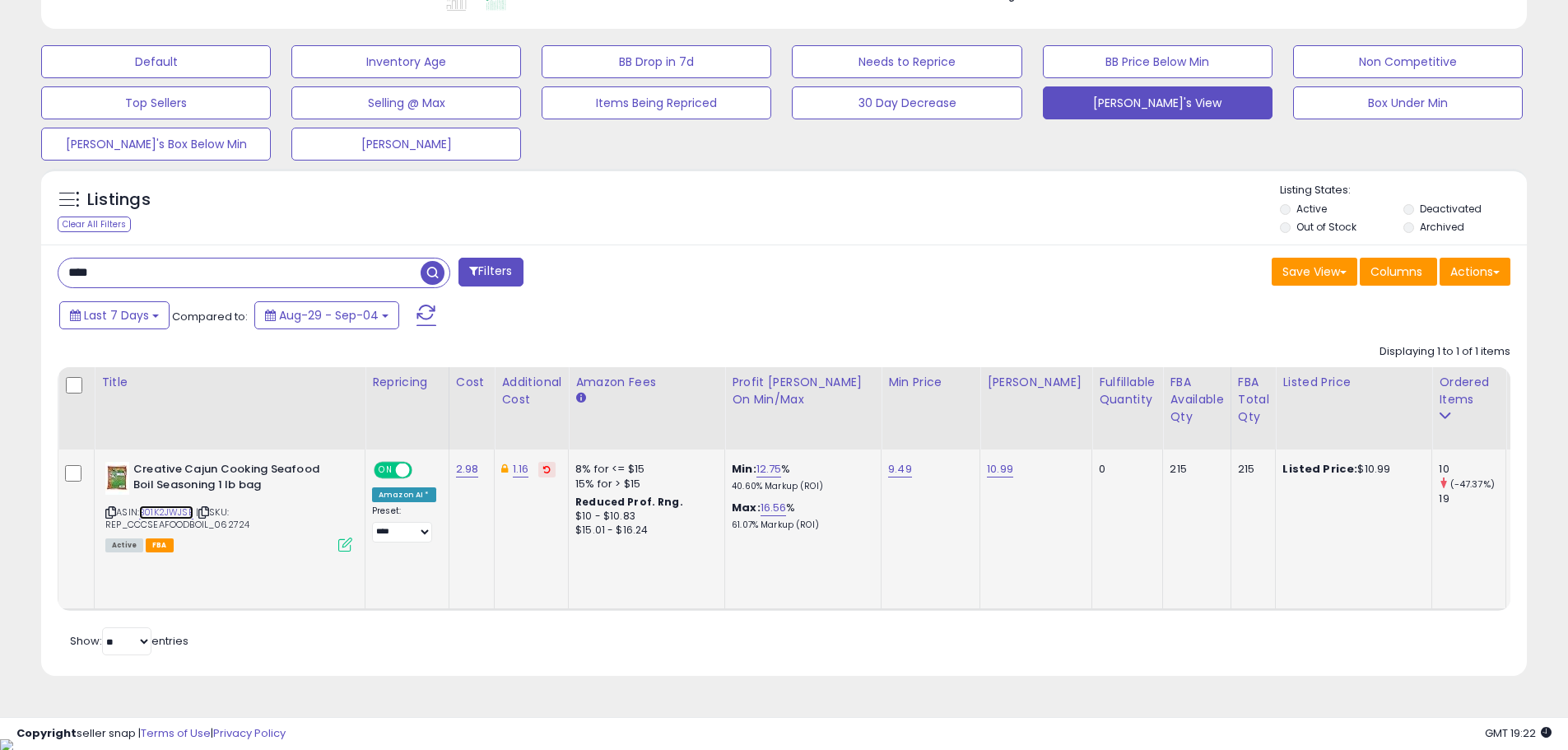
click at [178, 512] on link "B01K2JWJSE" at bounding box center [166, 513] width 54 height 14
click at [341, 543] on icon at bounding box center [346, 545] width 14 height 14
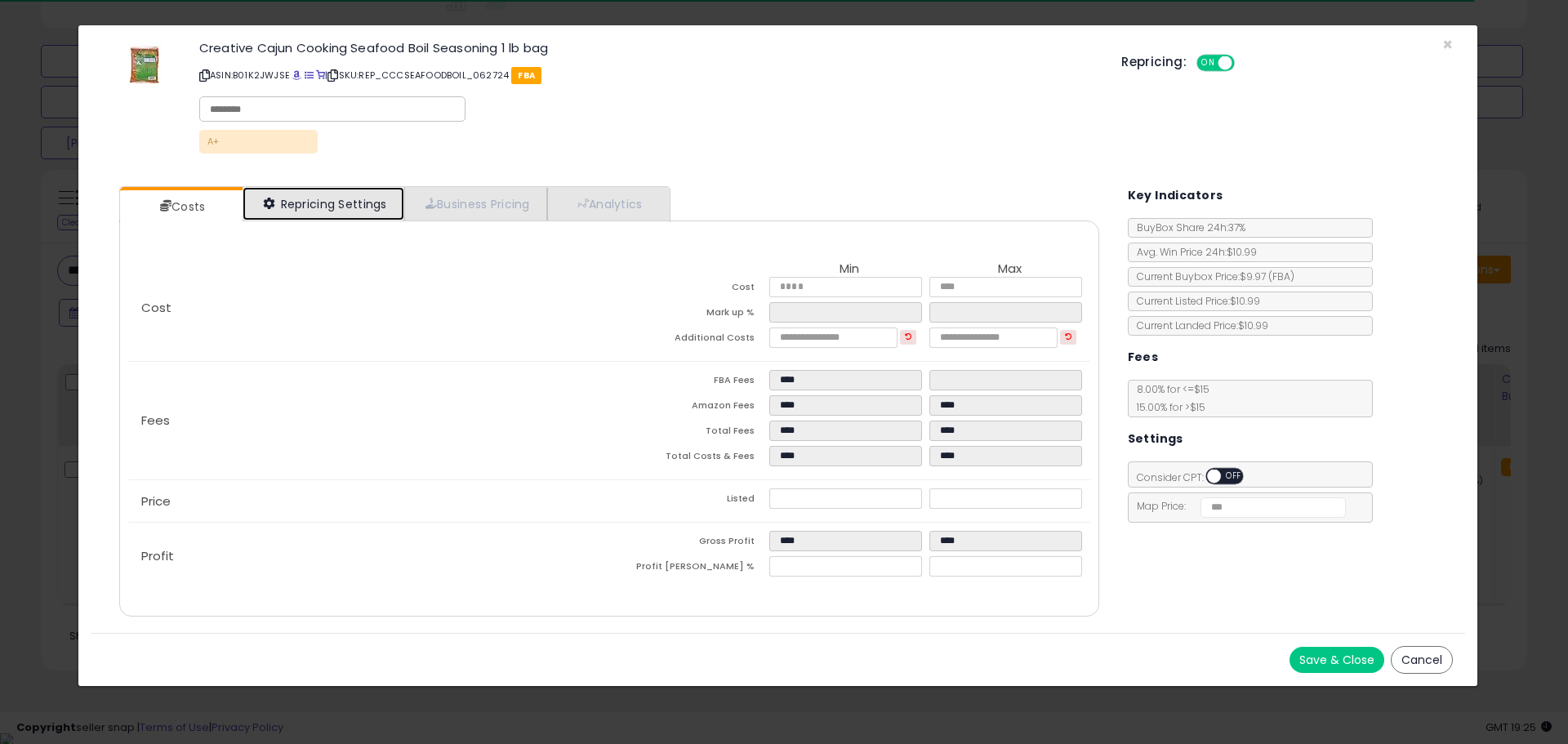
click at [326, 204] on link "Repricing Settings" at bounding box center [323, 204] width 161 height 33
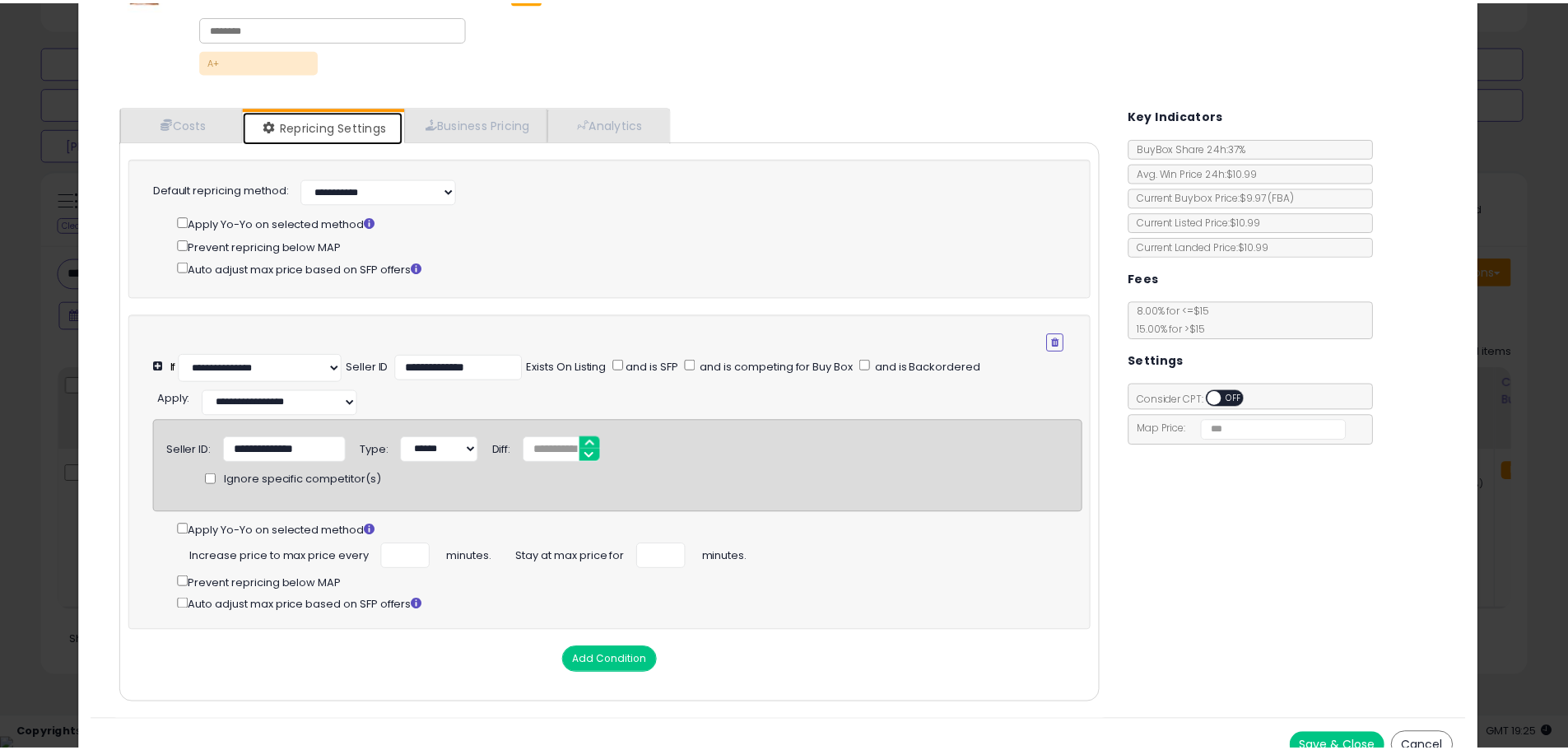
scroll to position [0, 0]
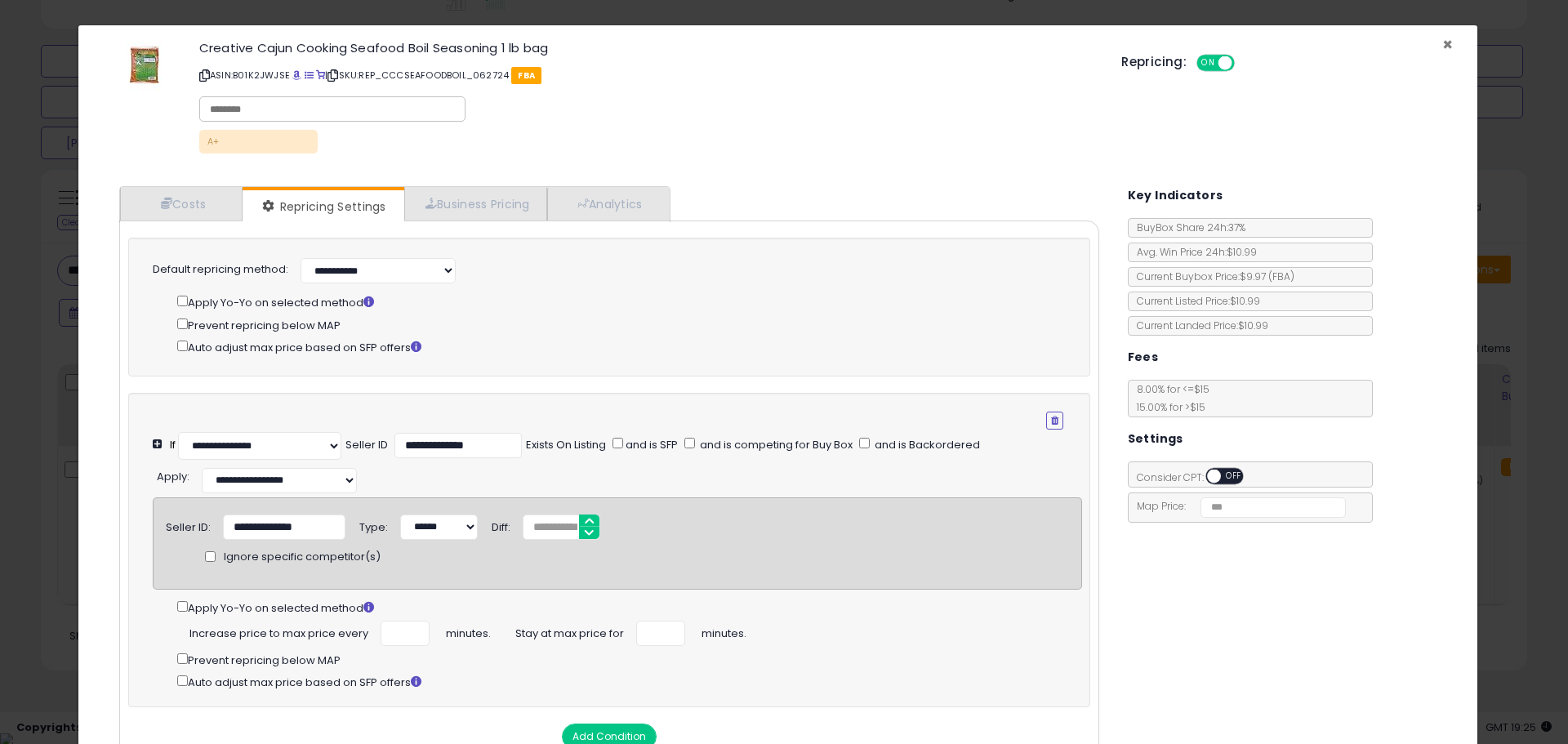
click at [1443, 48] on span "×" at bounding box center [1448, 44] width 11 height 24
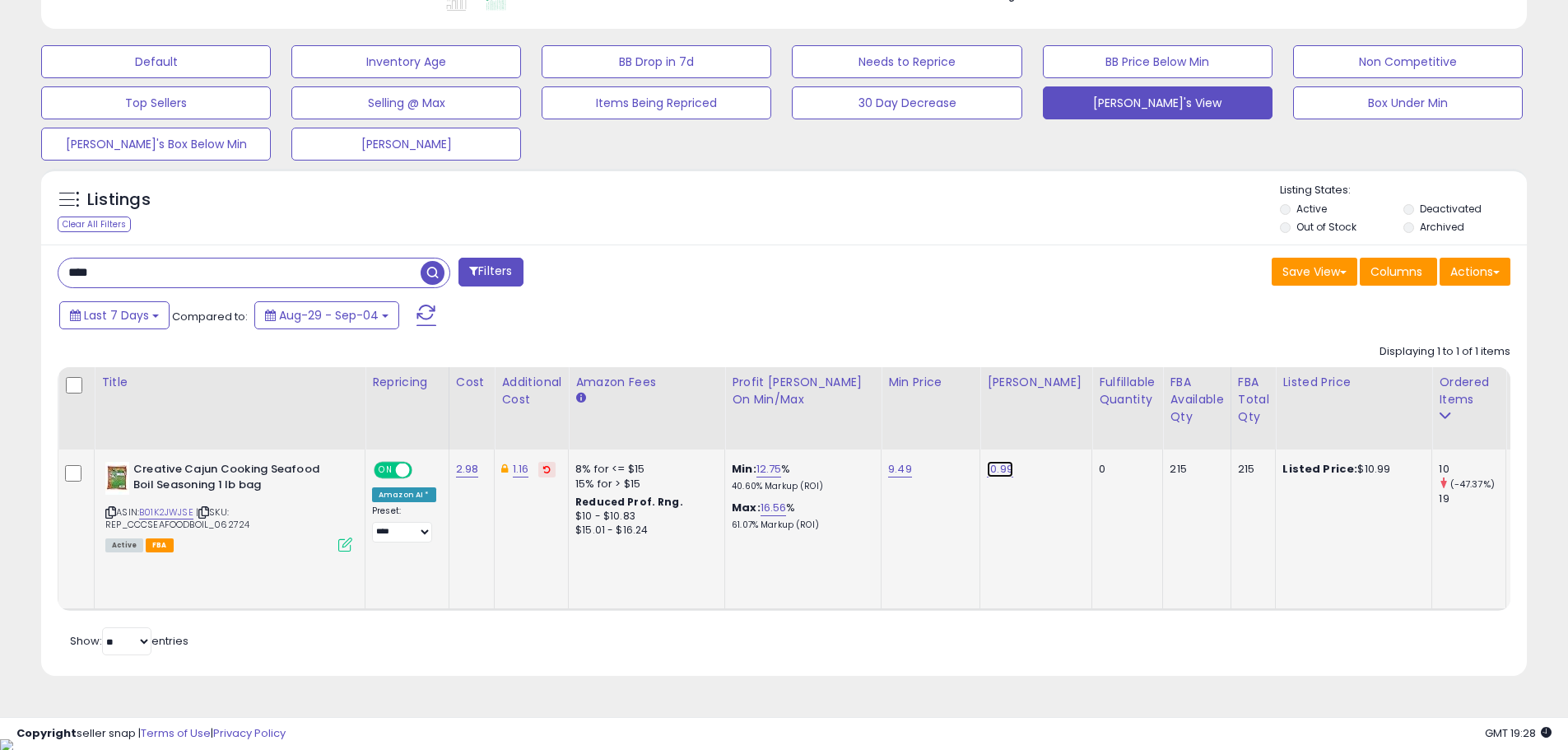
click at [987, 469] on link "10.99" at bounding box center [1000, 469] width 27 height 17
click at [1020, 429] on span at bounding box center [1014, 429] width 11 height 11
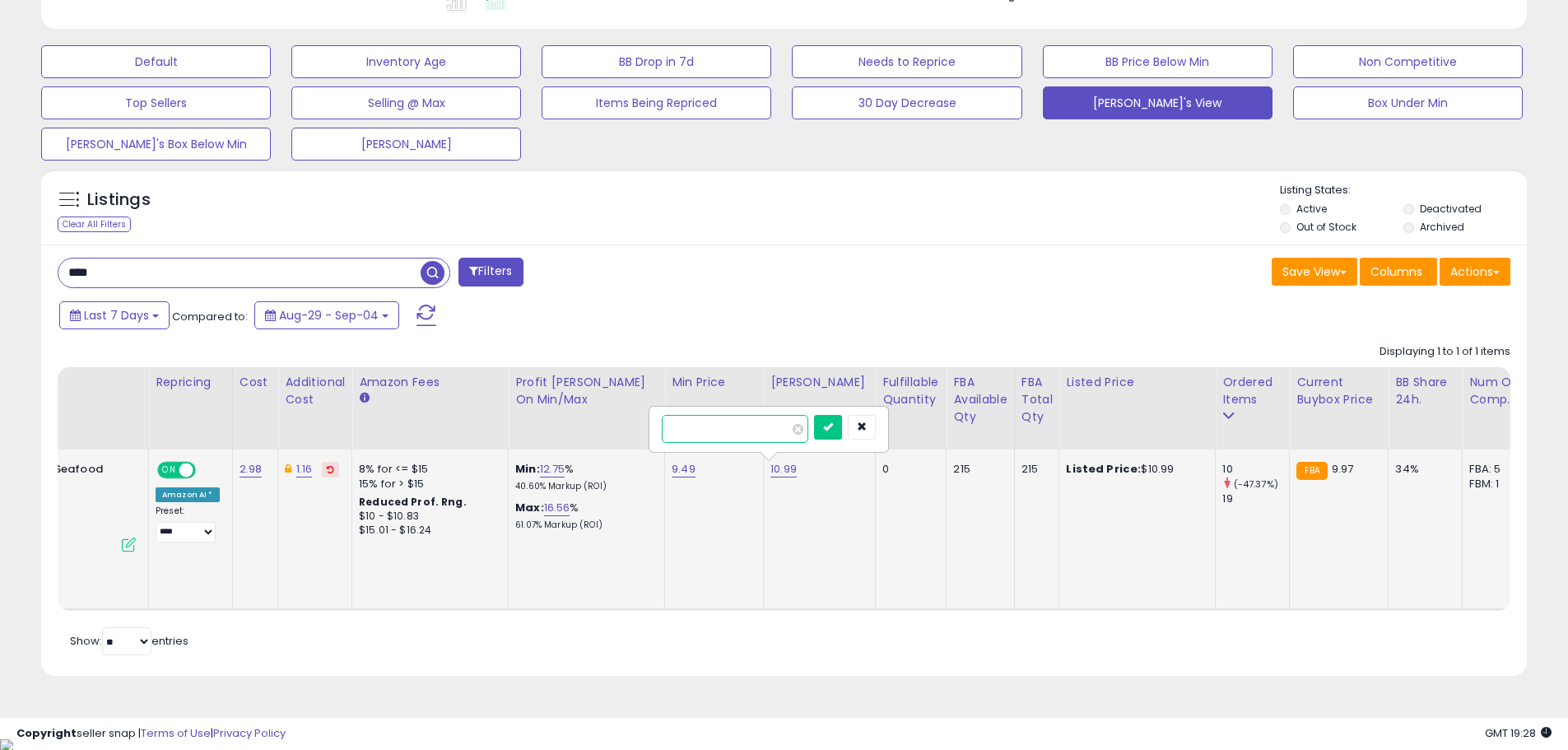
scroll to position [0, 213]
type input "*****"
click at [845, 423] on button "submit" at bounding box center [831, 427] width 28 height 25
click at [779, 467] on link "11.99" at bounding box center [786, 469] width 23 height 17
click at [805, 429] on span at bounding box center [800, 429] width 11 height 11
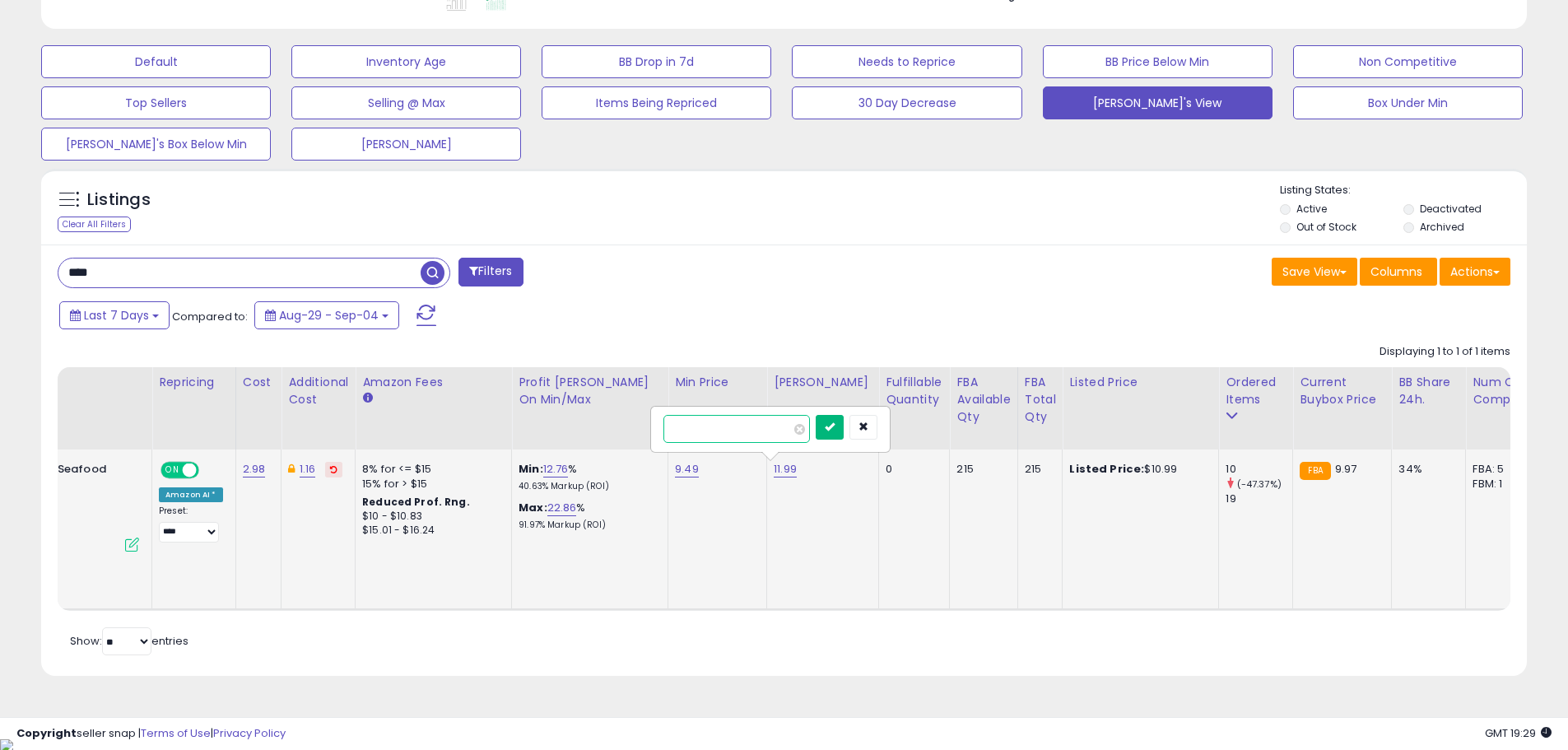
type input "*****"
click at [835, 424] on icon "submit" at bounding box center [829, 426] width 10 height 10
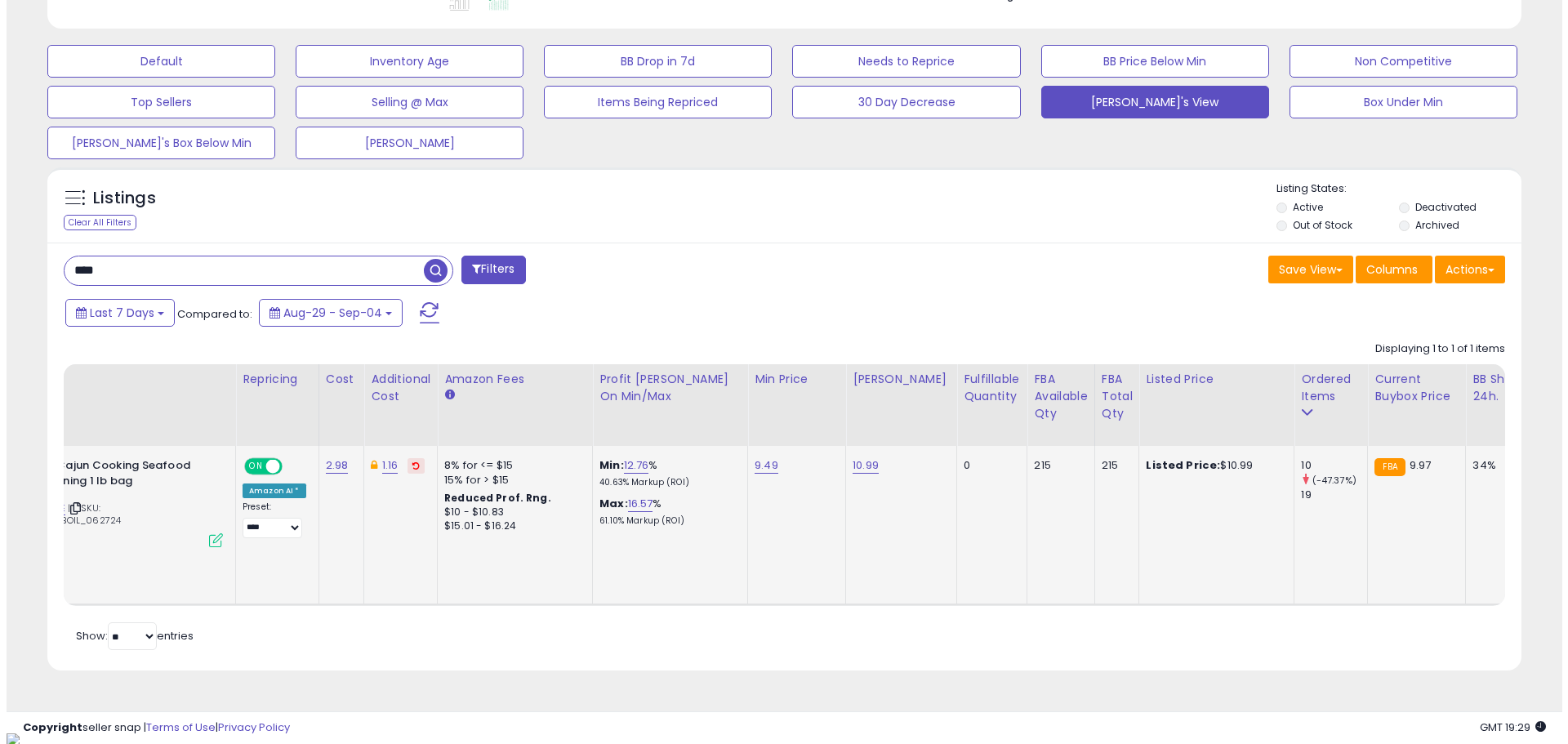
scroll to position [0, 0]
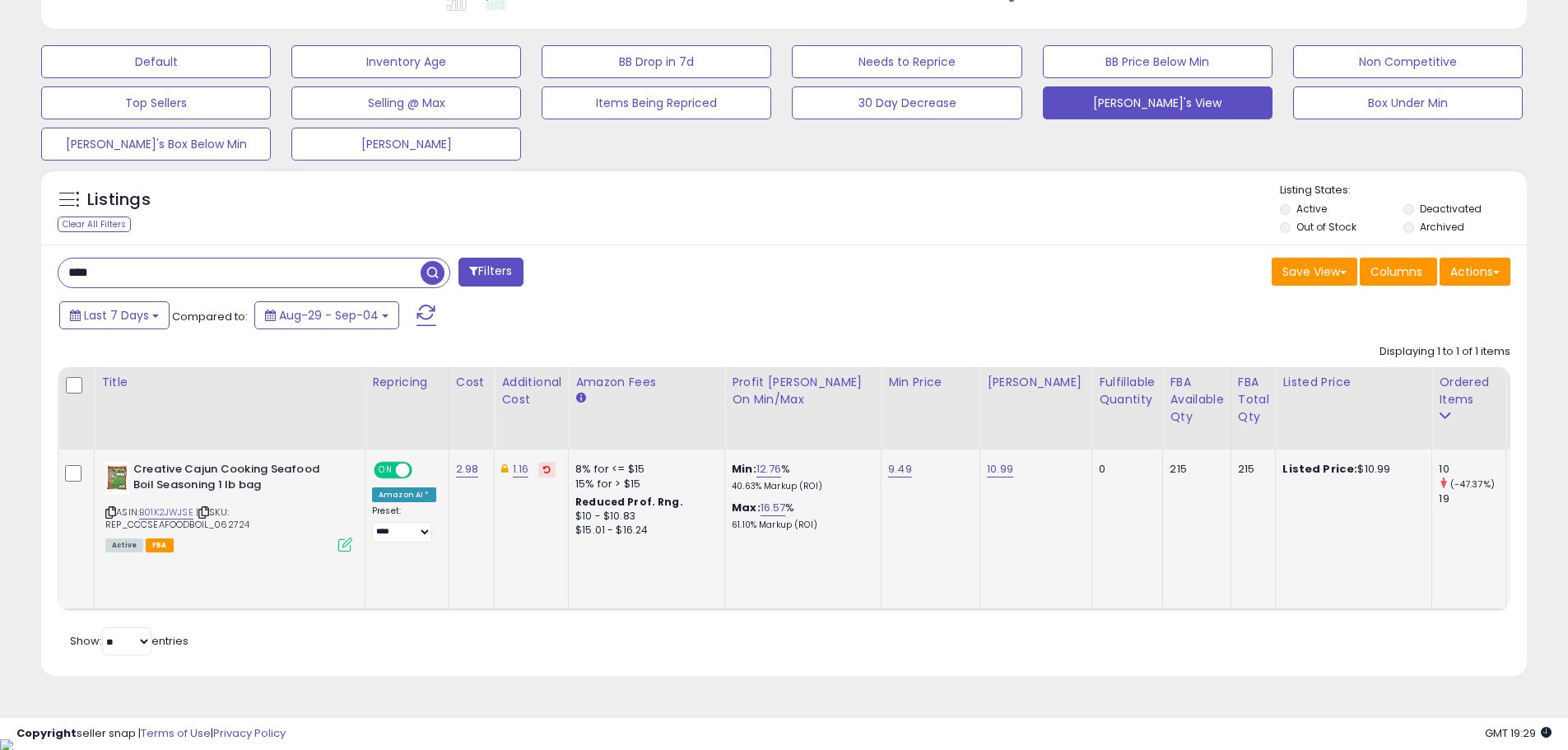
click at [341, 542] on icon at bounding box center [346, 545] width 14 height 14
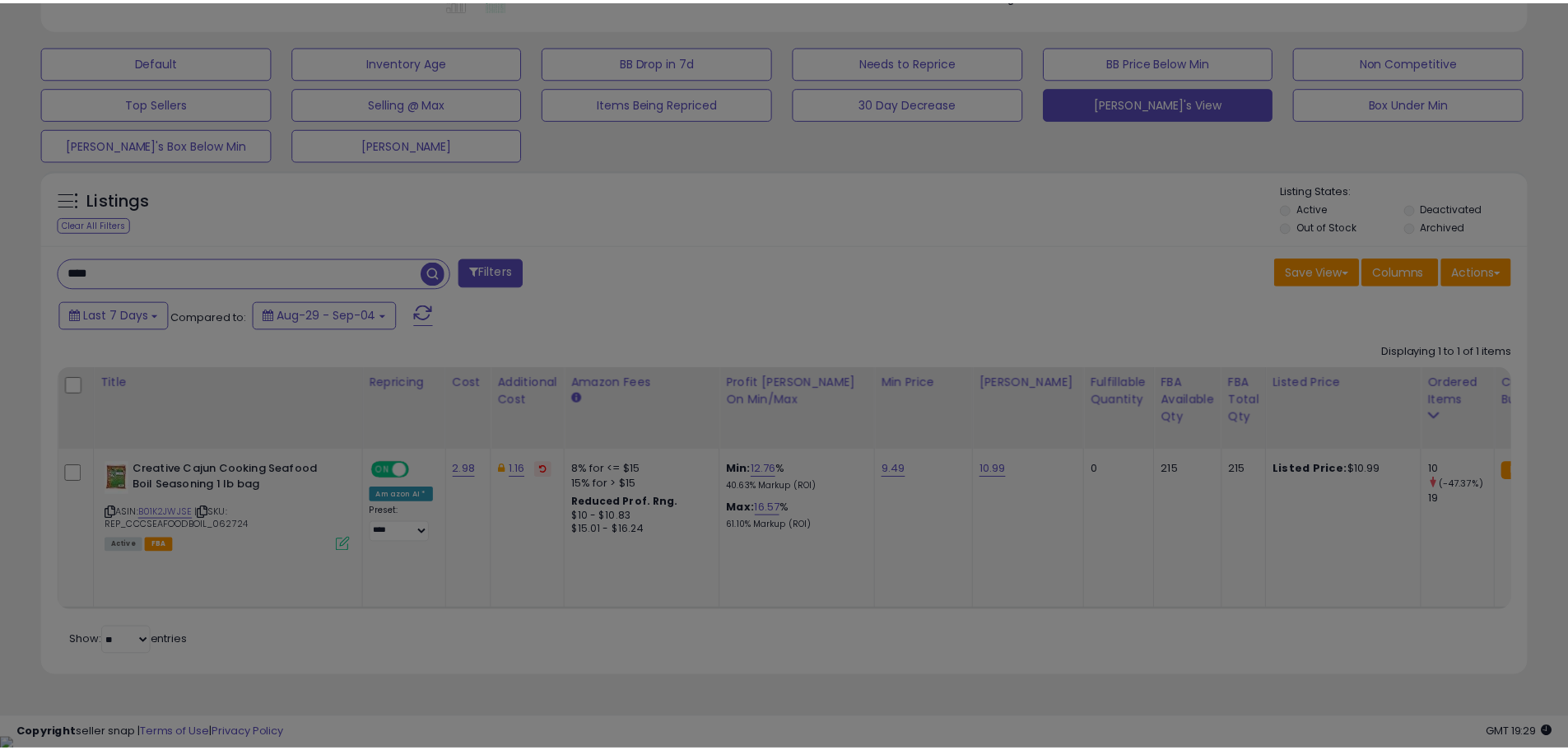
scroll to position [338, 869]
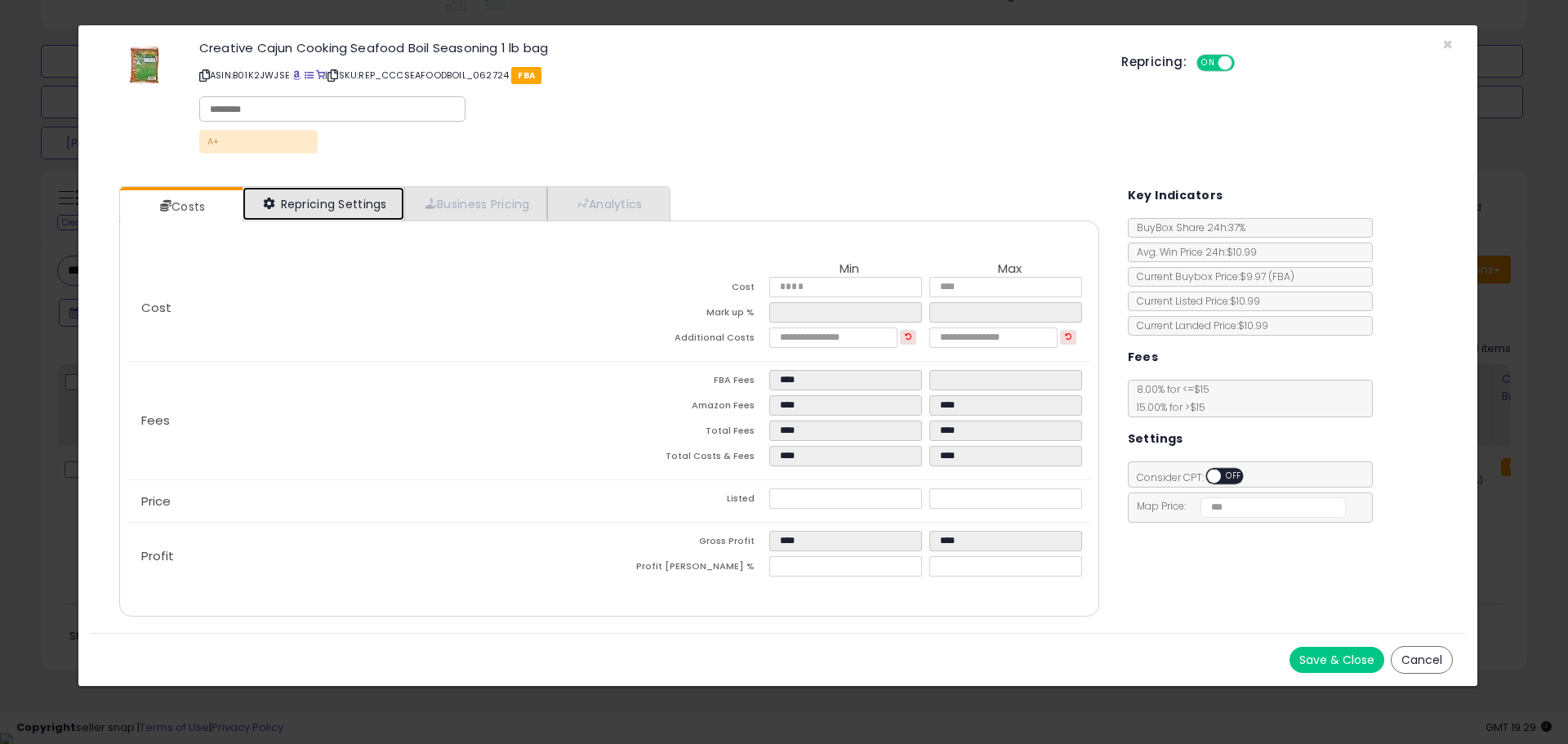
click at [325, 197] on link "Repricing Settings" at bounding box center [323, 204] width 161 height 33
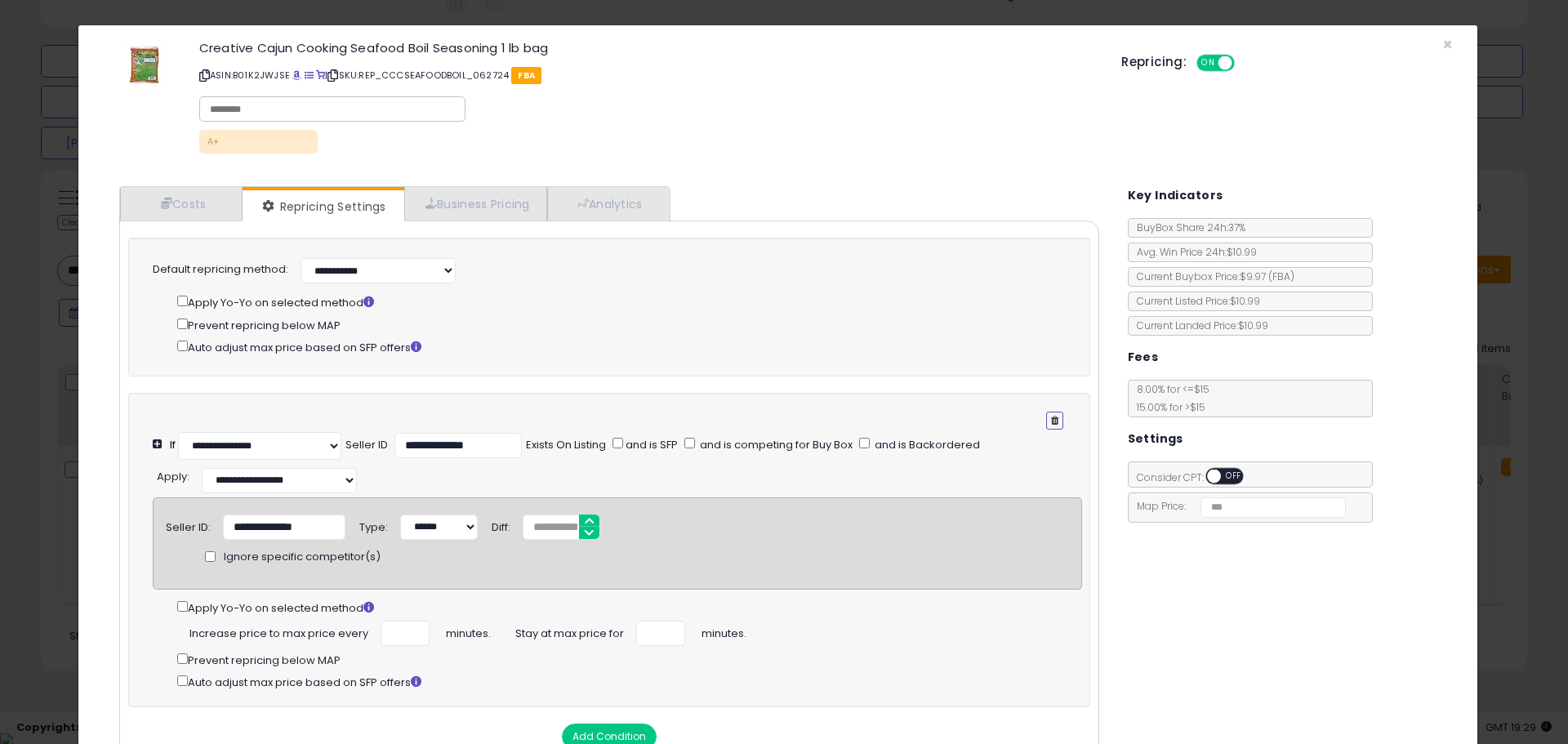
click at [1051, 415] on icon "button" at bounding box center [1055, 420] width 7 height 10
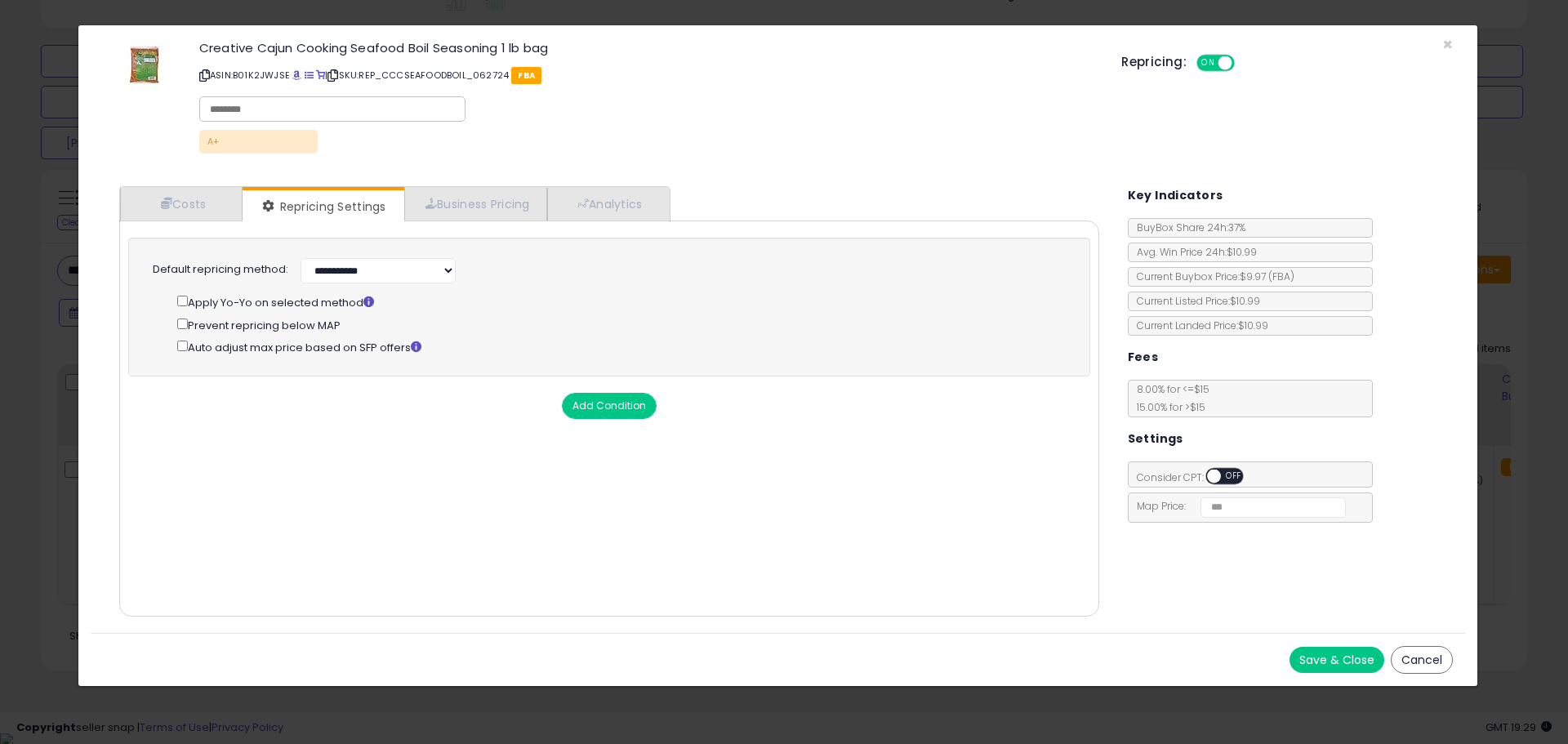
click at [1333, 650] on button "Save & Close" at bounding box center [1336, 660] width 94 height 26
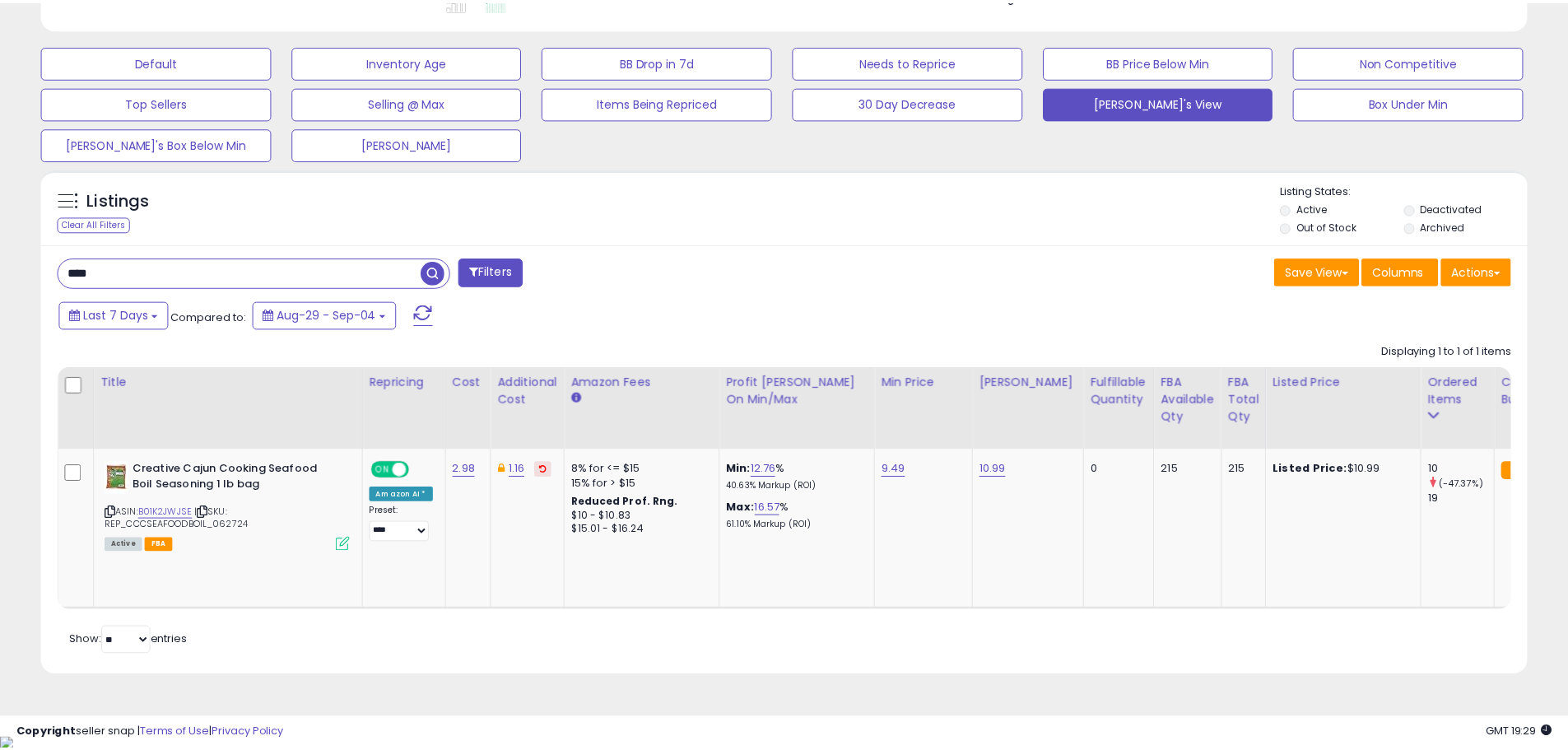
scroll to position [822652, 822372]
